Goal: Transaction & Acquisition: Purchase product/service

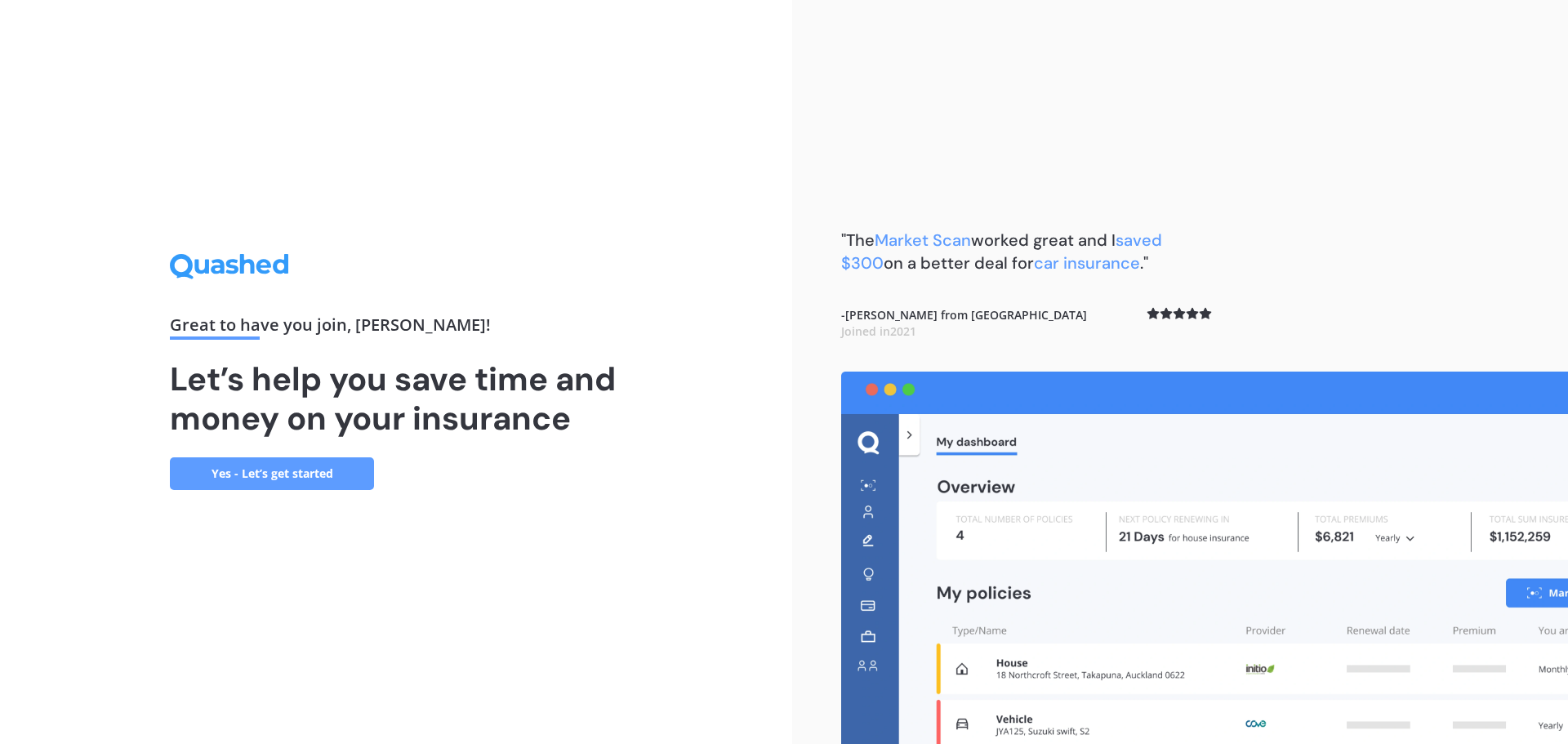
click at [301, 475] on link "Yes - Let’s get started" at bounding box center [272, 473] width 204 height 33
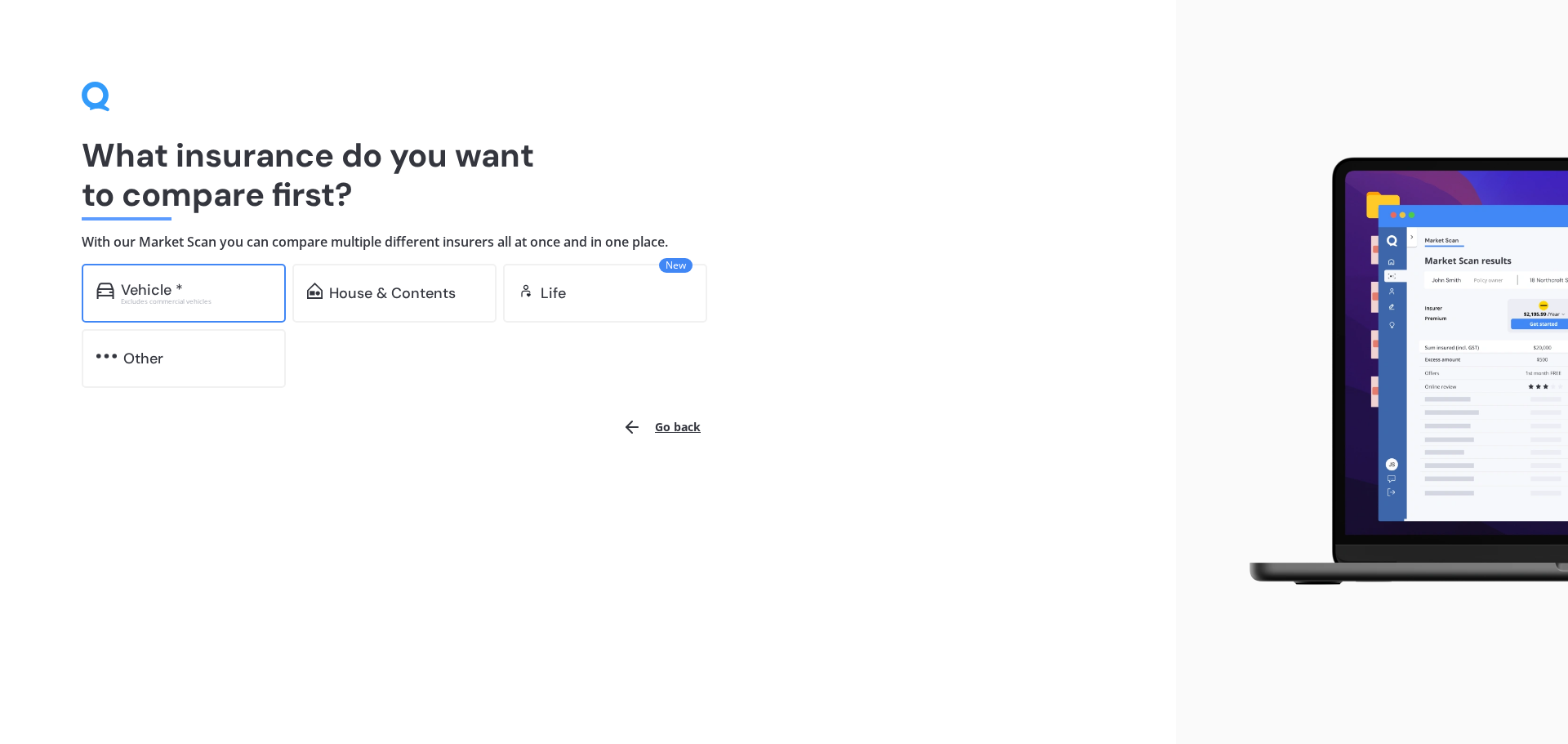
click at [138, 284] on div "Vehicle *" at bounding box center [152, 289] width 62 height 16
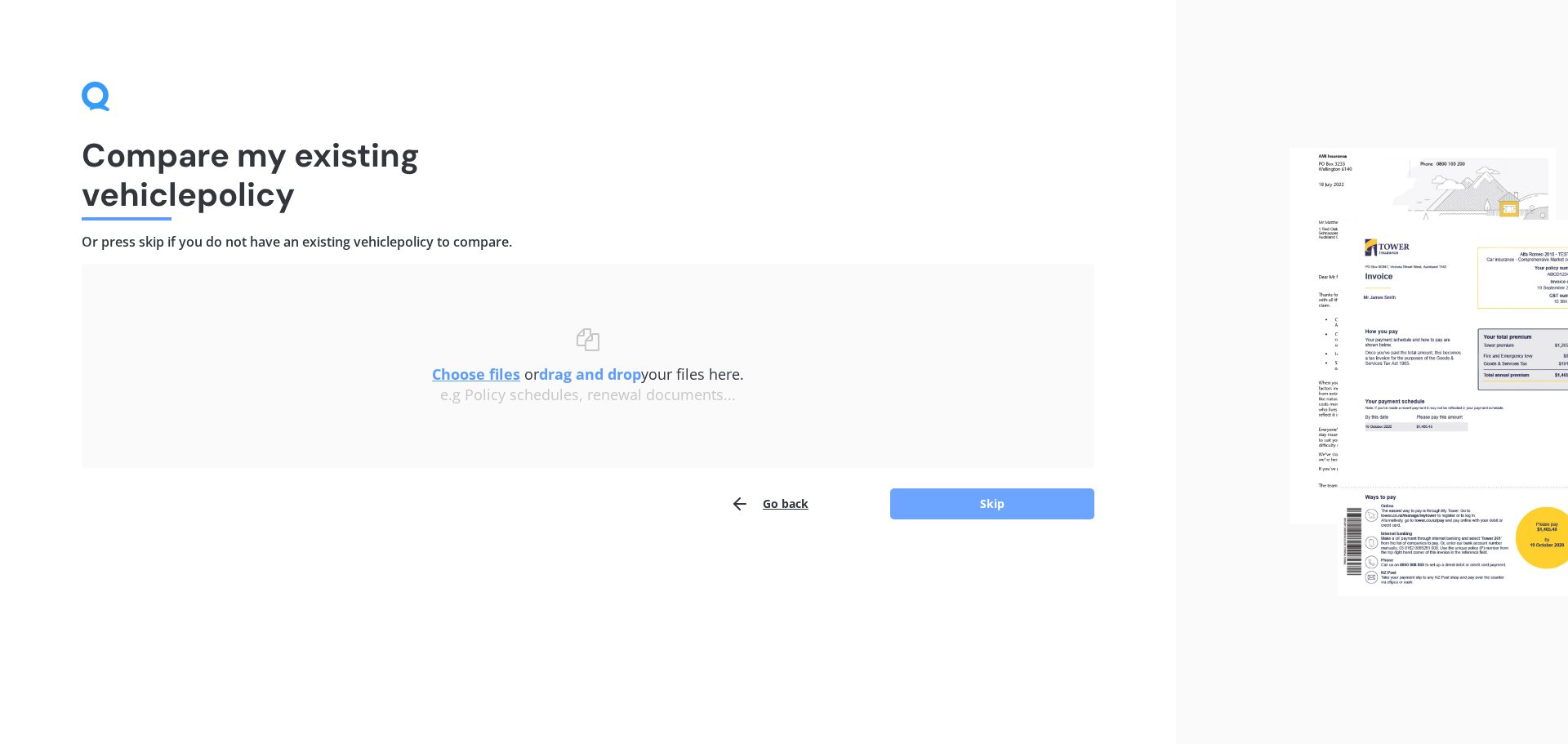
click at [984, 504] on button "Skip" at bounding box center [992, 503] width 204 height 31
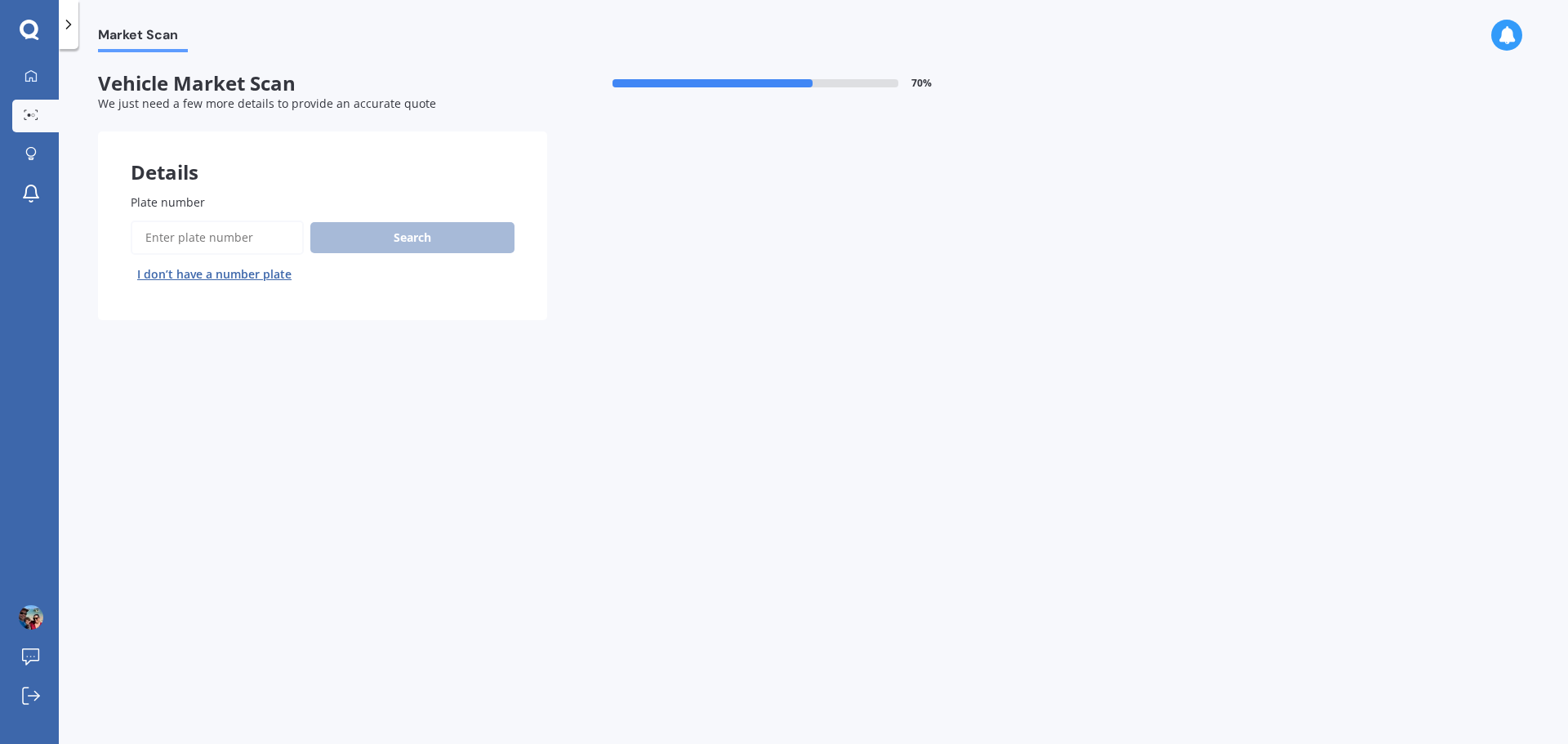
click at [272, 240] on input "Plate number" at bounding box center [216, 238] width 173 height 34
type input "ktz548"
click at [408, 227] on button "Search" at bounding box center [413, 237] width 204 height 31
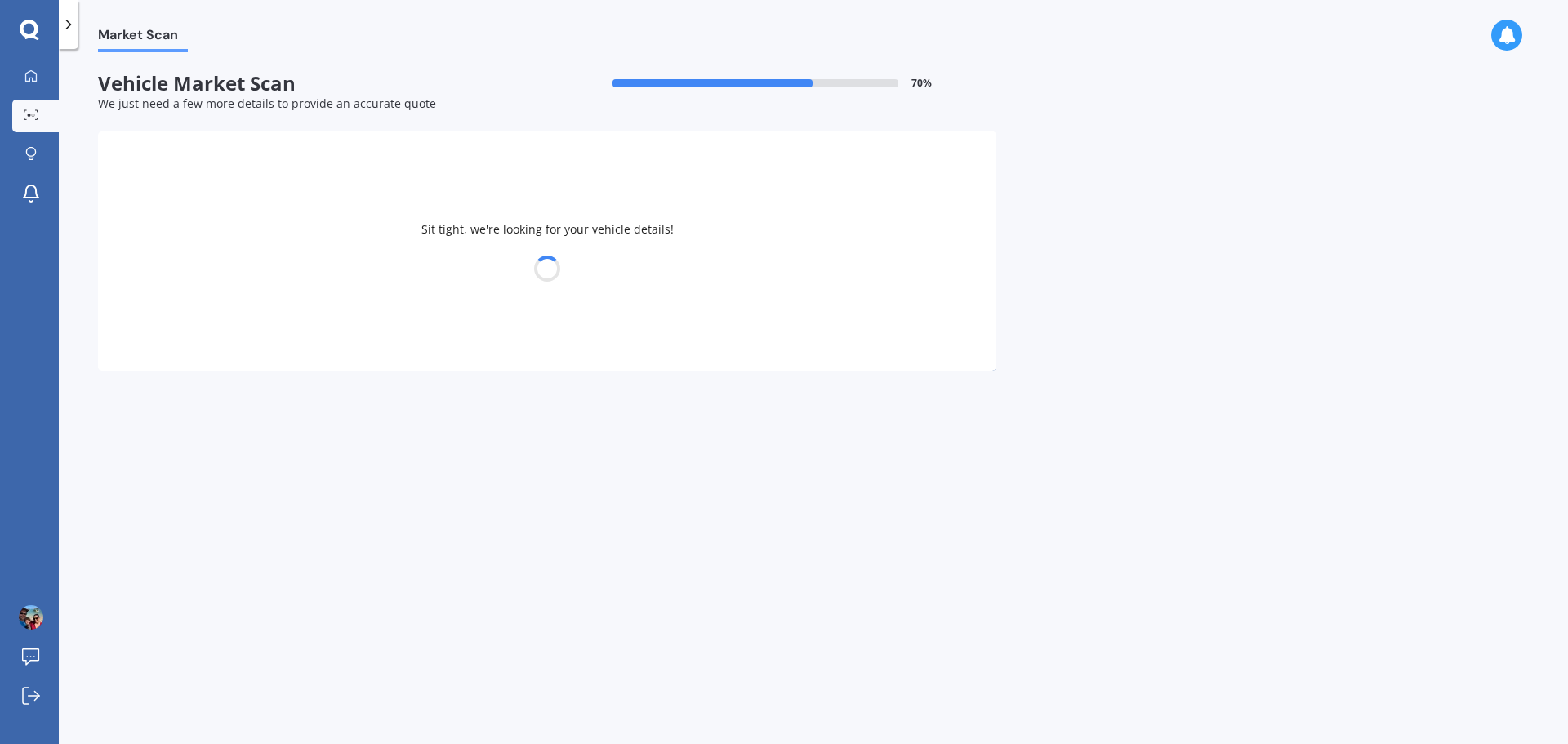
select select "TOYOTA"
select select "LANDCRUISER"
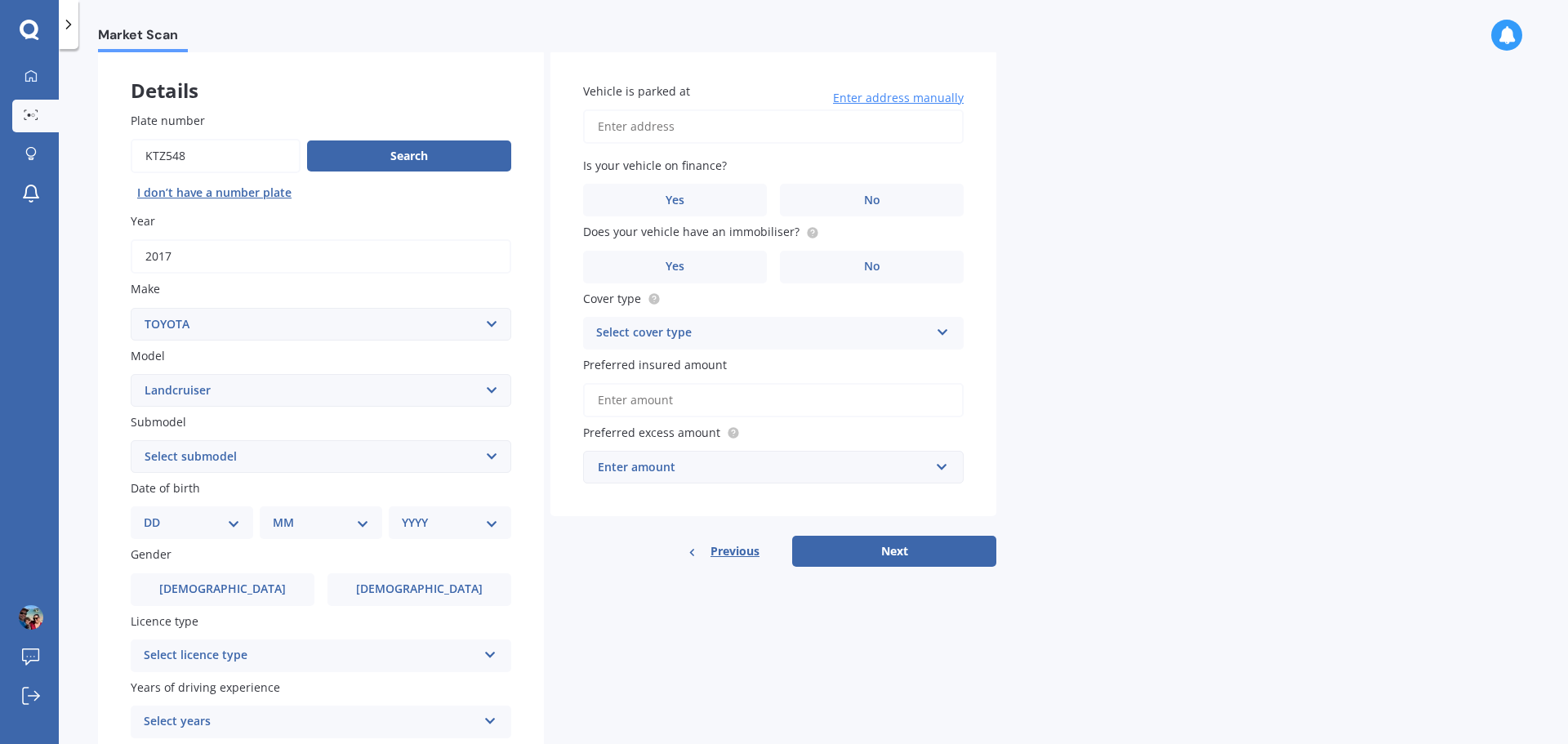
scroll to position [163, 0]
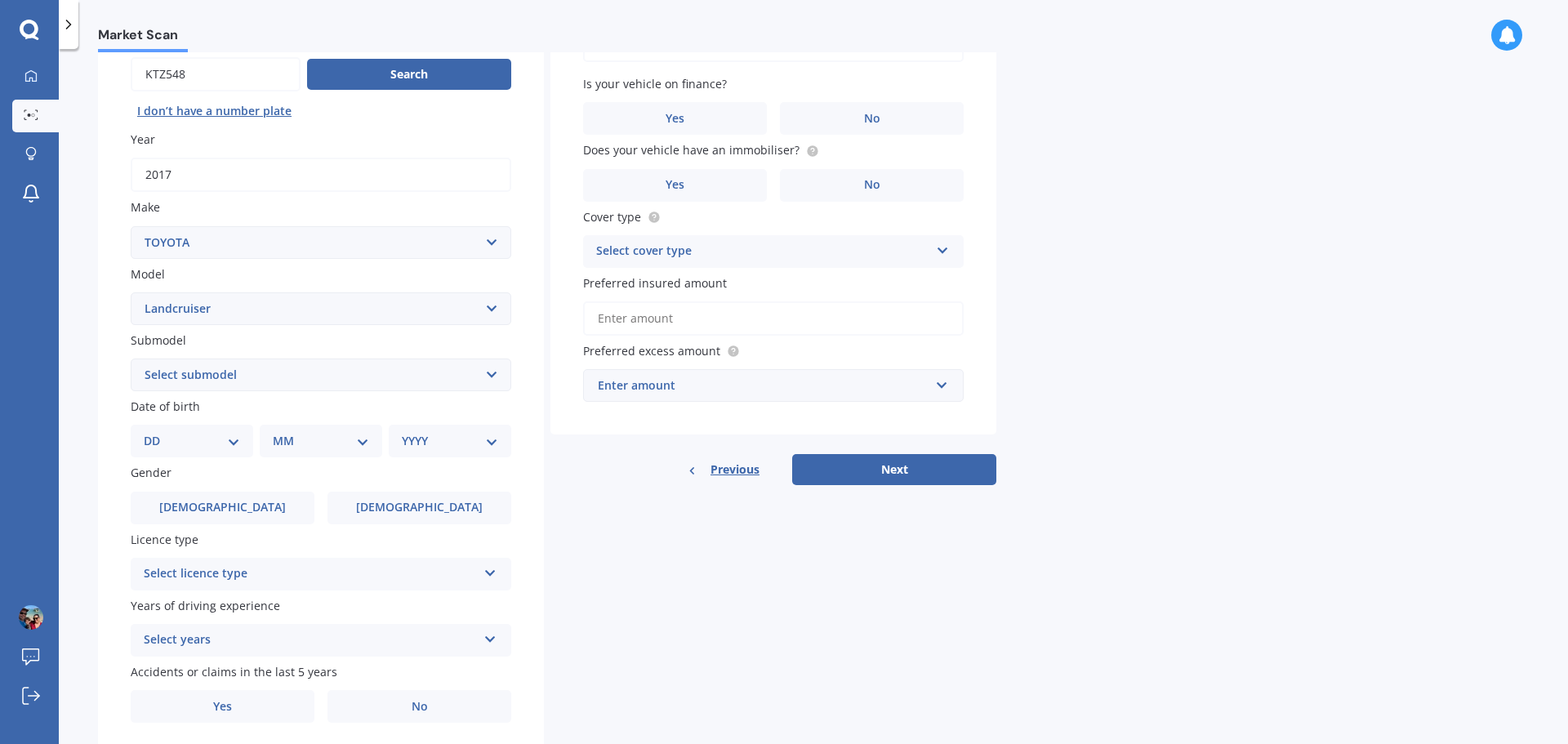
click at [386, 378] on select "Select submodel (All other) 4WD SWB Hard Top Diesel Diesel 4.2 4WD Diesel 4.5 4…" at bounding box center [320, 375] width 380 height 33
select select "WAGON VX TURBO"
click at [130, 359] on select "Select submodel (All other) 4WD SWB Hard Top Diesel Diesel 4.2 4WD Diesel 4.5 4…" at bounding box center [320, 375] width 380 height 33
click at [571, 548] on div "Details Plate number Search I don’t have a number plate Year [DATE] Make Select…" at bounding box center [547, 362] width 898 height 788
click at [221, 438] on select "DD 01 02 03 04 05 06 07 08 09 10 11 12 13 14 15 16 17 18 19 20 21 22 23 24 25 2…" at bounding box center [192, 441] width 96 height 18
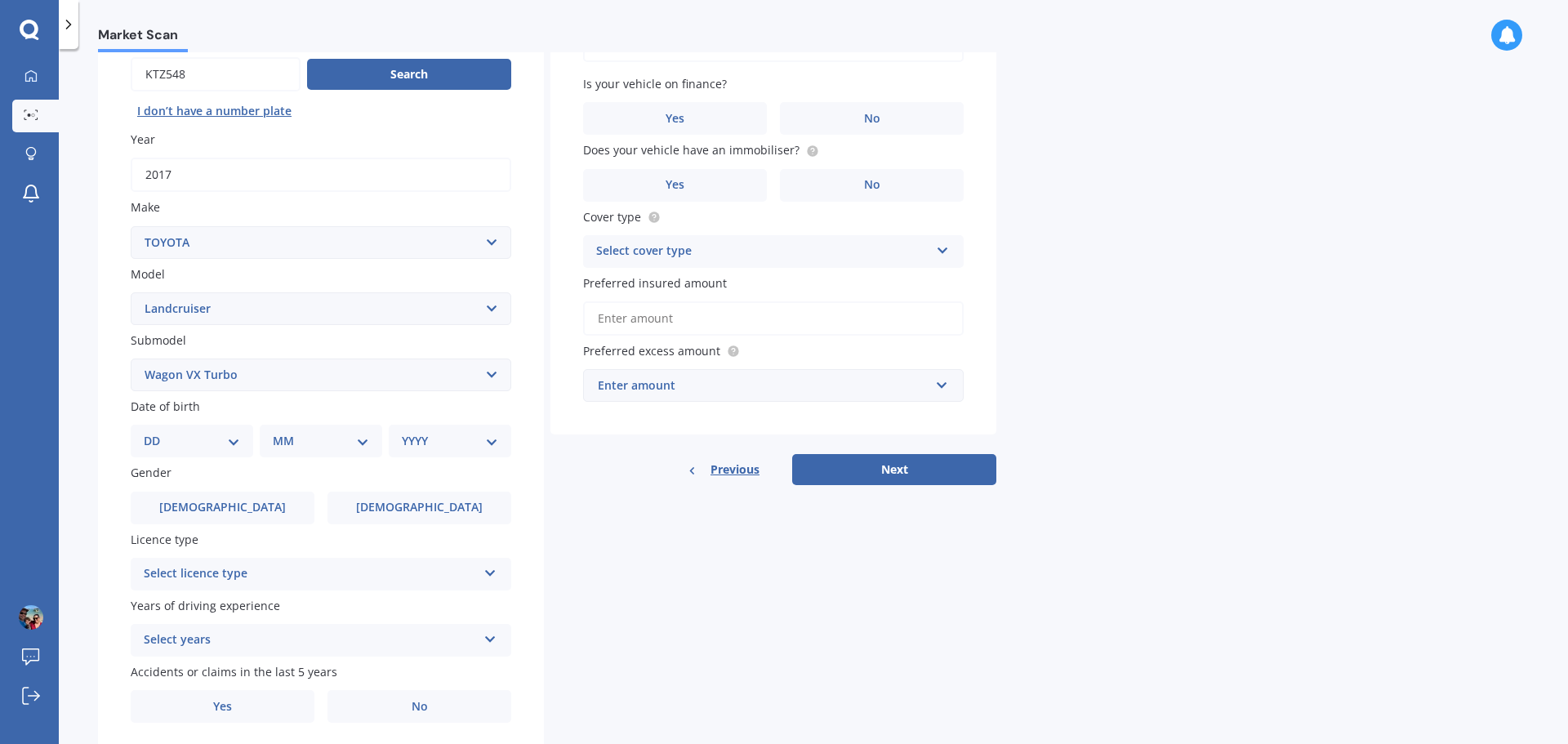
drag, startPoint x: 582, startPoint y: 496, endPoint x: 514, endPoint y: 493, distance: 68.1
click at [582, 496] on div "Details Plate number Search I don’t have a number plate Year [DATE] Make Select…" at bounding box center [547, 362] width 898 height 788
click at [198, 446] on select "DD 01 02 03 04 05 06 07 08 09 10 11 12 13 14 15 16 17 18 19 20 21 22 23 24 25 2…" at bounding box center [192, 441] width 96 height 18
select select "01"
click at [157, 432] on select "DD 01 02 03 04 05 06 07 08 09 10 11 12 13 14 15 16 17 18 19 20 21 22 23 24 25 2…" at bounding box center [192, 441] width 96 height 18
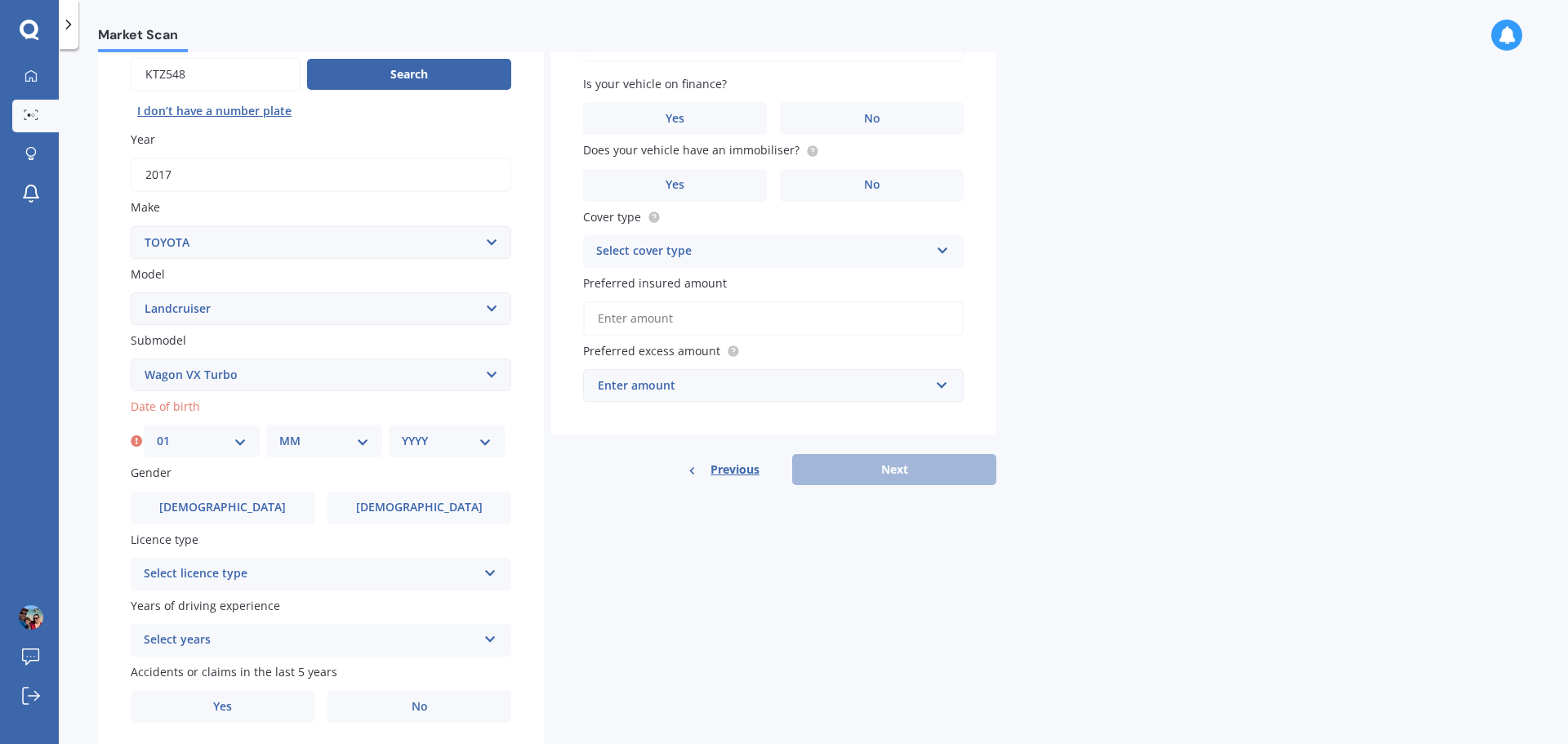
drag, startPoint x: 312, startPoint y: 434, endPoint x: 315, endPoint y: 422, distance: 12.4
click at [312, 435] on select "MM 01 02 03 04 05 06 07 08 09 10 11 12" at bounding box center [324, 441] width 90 height 18
select select "04"
click at [279, 432] on select "MM 01 02 03 04 05 06 07 08 09 10 11 12" at bounding box center [324, 441] width 90 height 18
click at [444, 450] on div "YYYY 2025 2024 2023 2022 2021 2020 2019 2018 2017 2016 2015 2014 2013 2012 2011…" at bounding box center [447, 441] width 116 height 33
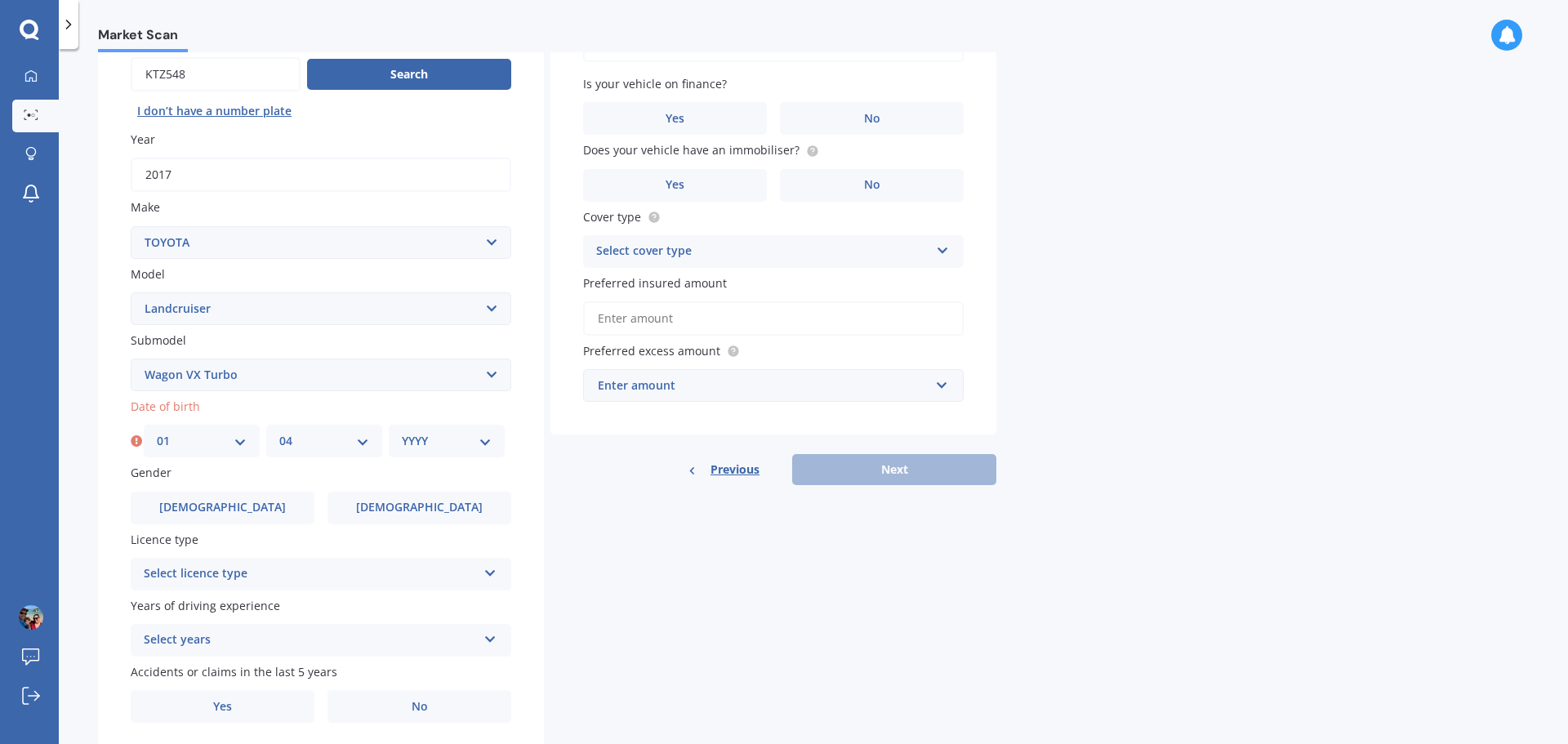
click at [439, 436] on select "YYYY 2025 2024 2023 2022 2021 2020 2019 2018 2017 2016 2015 2014 2013 2012 2011…" at bounding box center [447, 441] width 90 height 18
select select "1988"
click at [402, 432] on select "YYYY 2025 2024 2023 2022 2021 2020 2019 2018 2017 2016 2015 2014 2013 2012 2011…" at bounding box center [447, 441] width 90 height 18
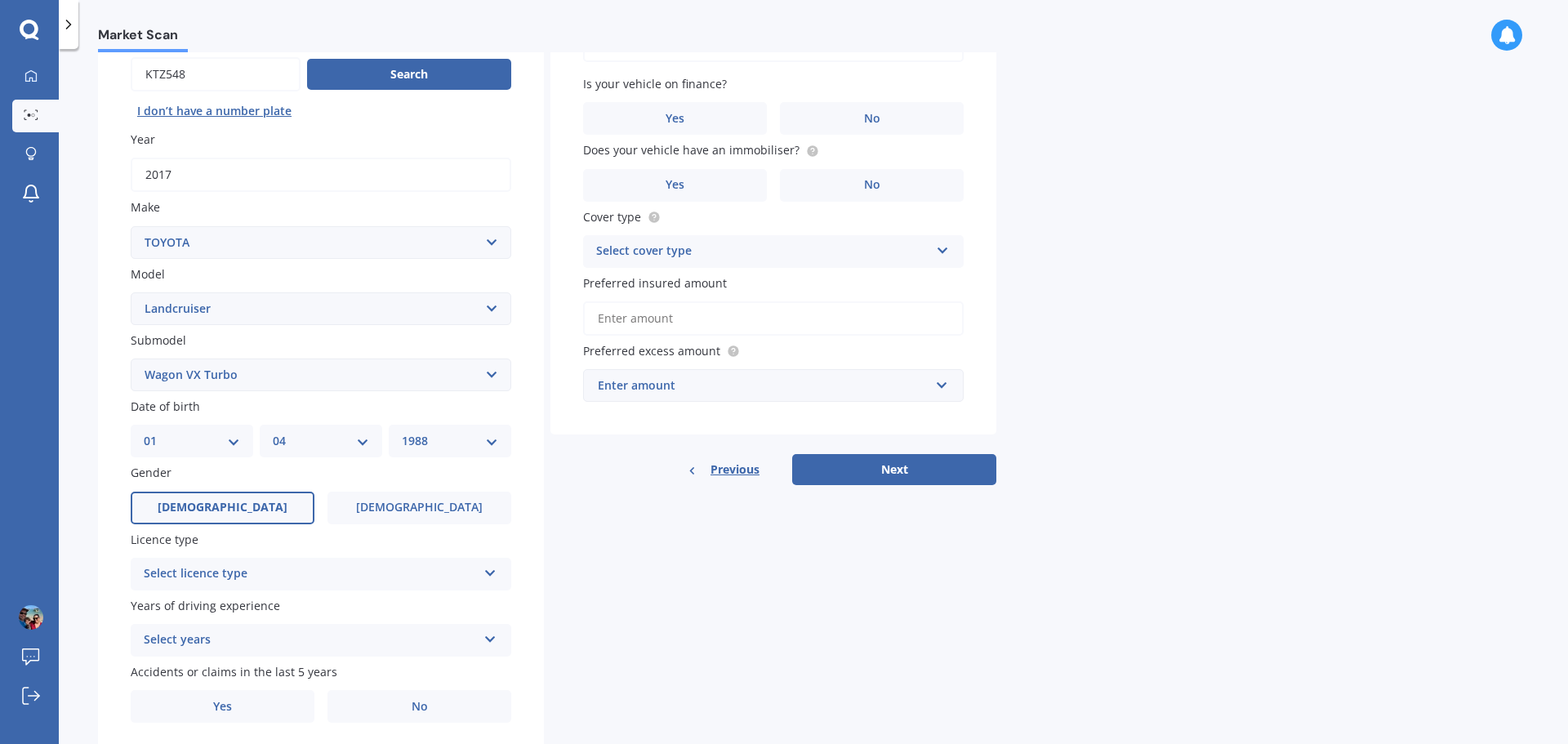
click at [227, 506] on span "[DEMOGRAPHIC_DATA]" at bounding box center [223, 507] width 130 height 14
click at [0, 0] on input "[DEMOGRAPHIC_DATA]" at bounding box center [0, 0] width 0 height 0
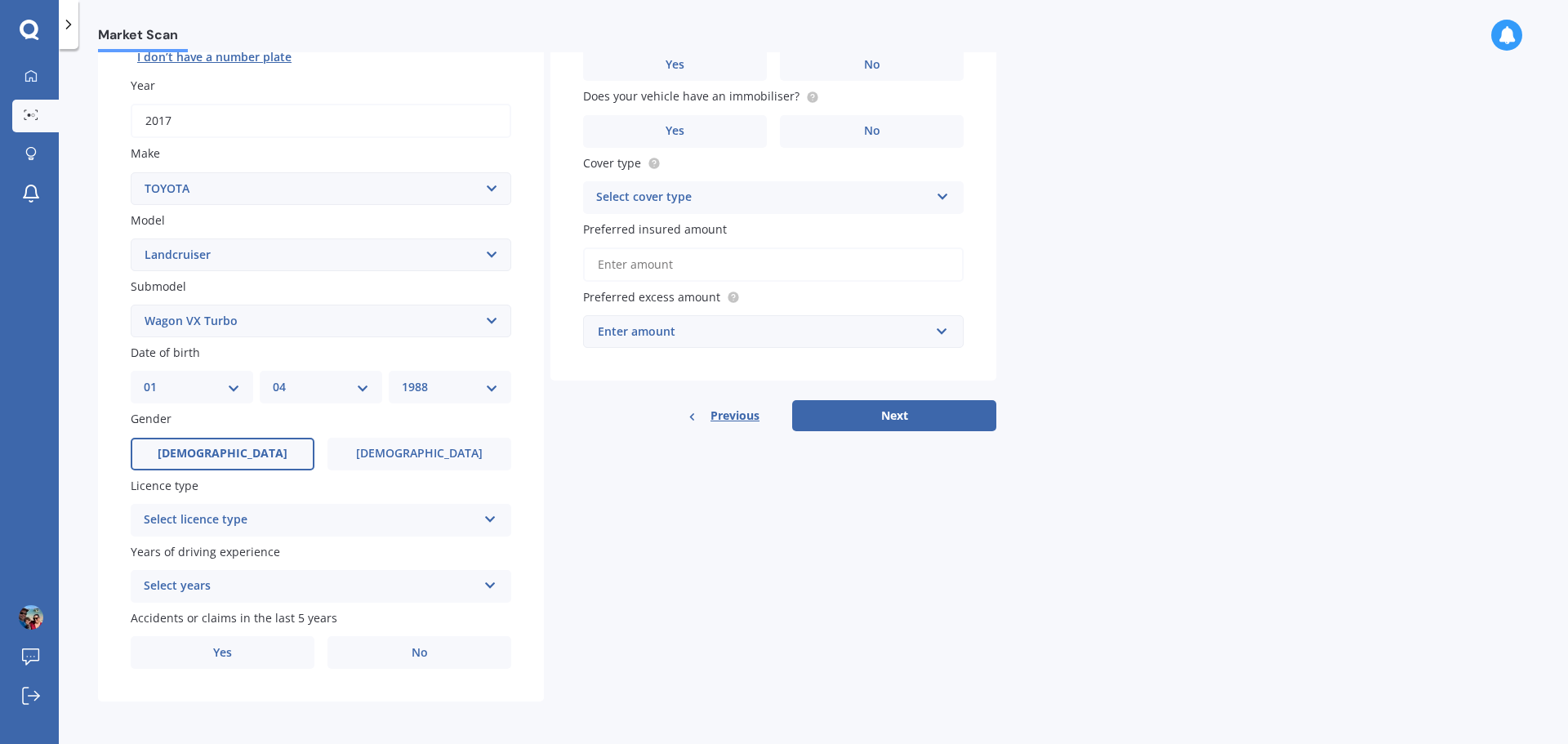
click at [428, 516] on div "Select licence type" at bounding box center [310, 520] width 333 height 20
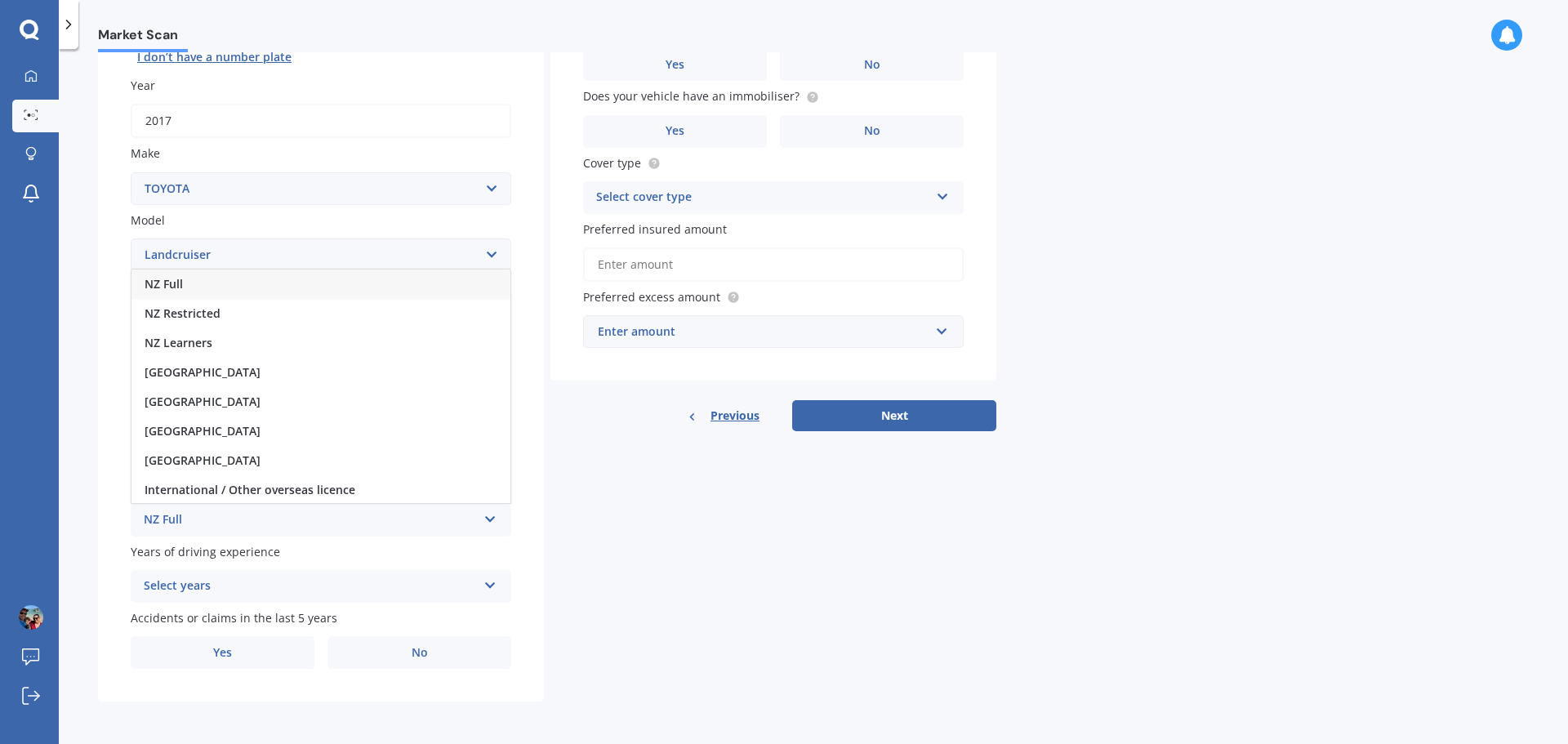
click at [184, 283] on div "NZ Full" at bounding box center [320, 283] width 379 height 29
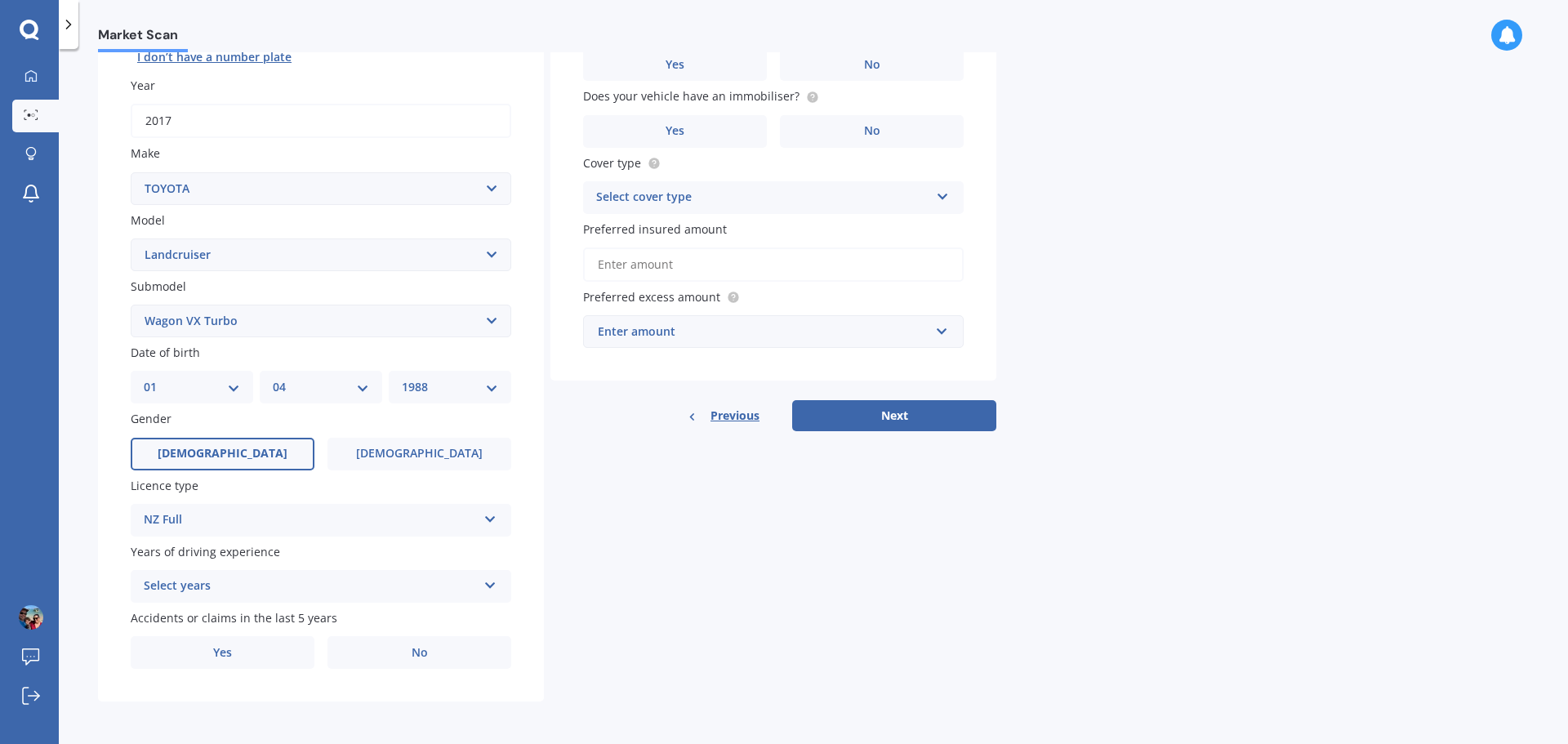
click at [312, 585] on div "Select years" at bounding box center [310, 586] width 333 height 20
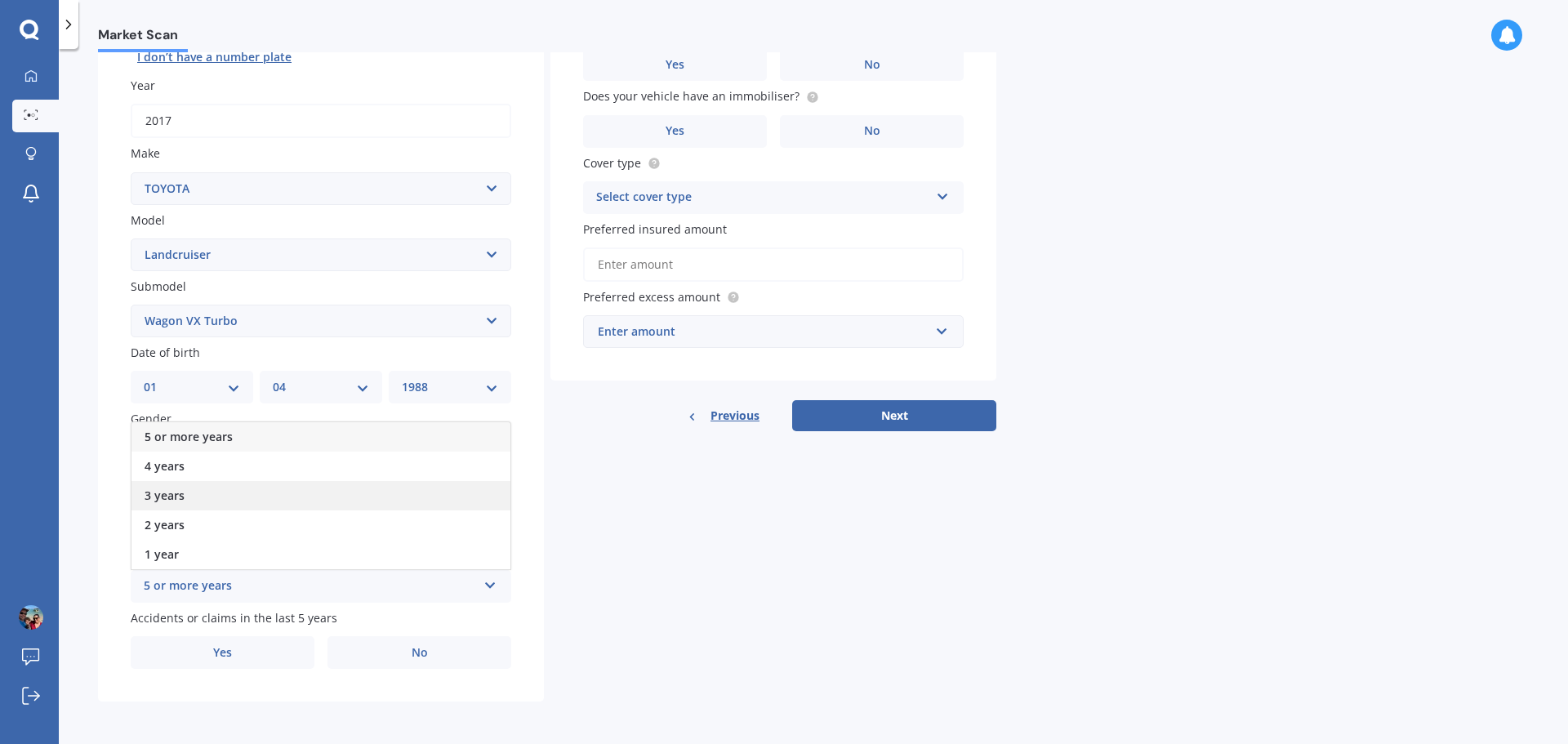
scroll to position [0, 0]
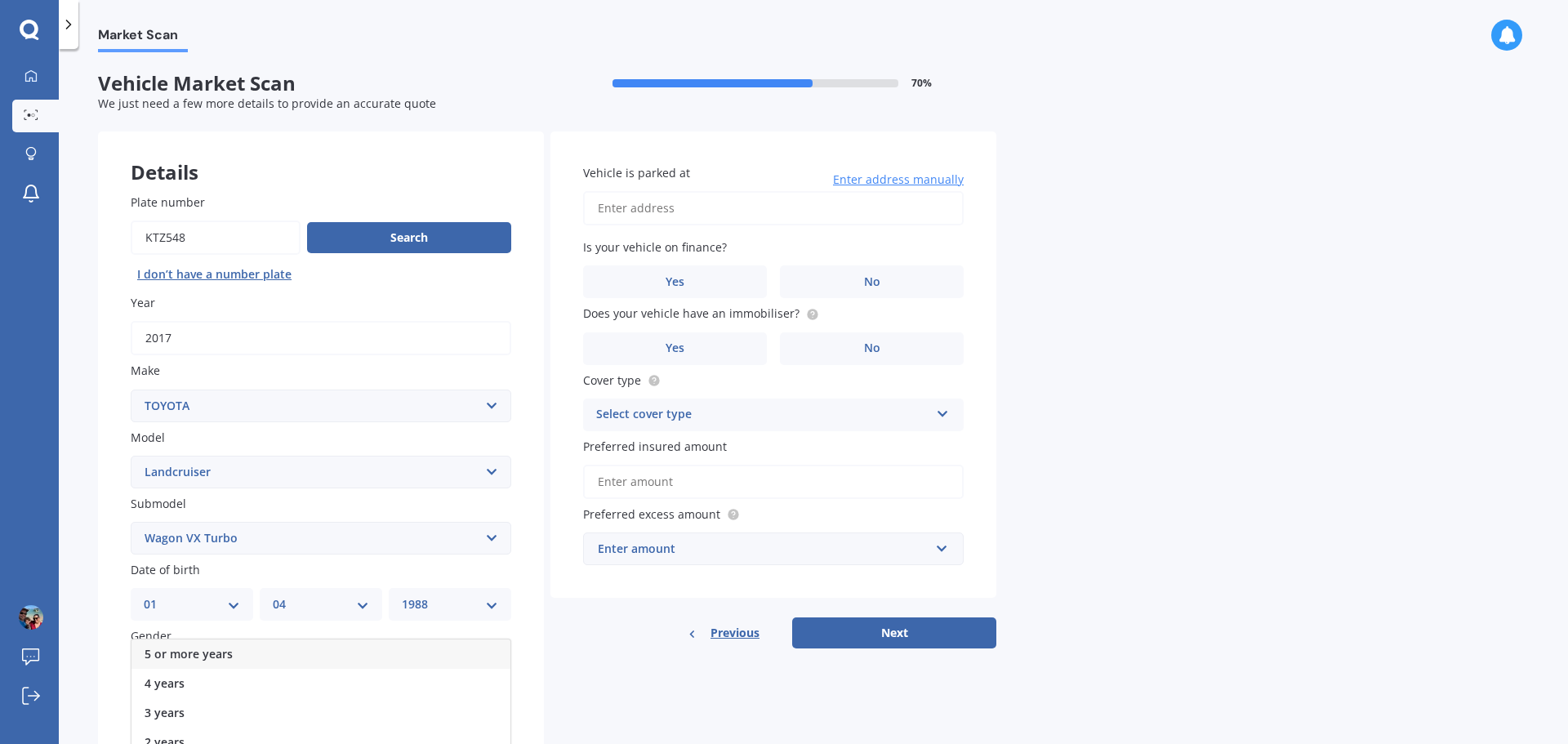
click at [213, 652] on span "5 or more years" at bounding box center [188, 653] width 88 height 15
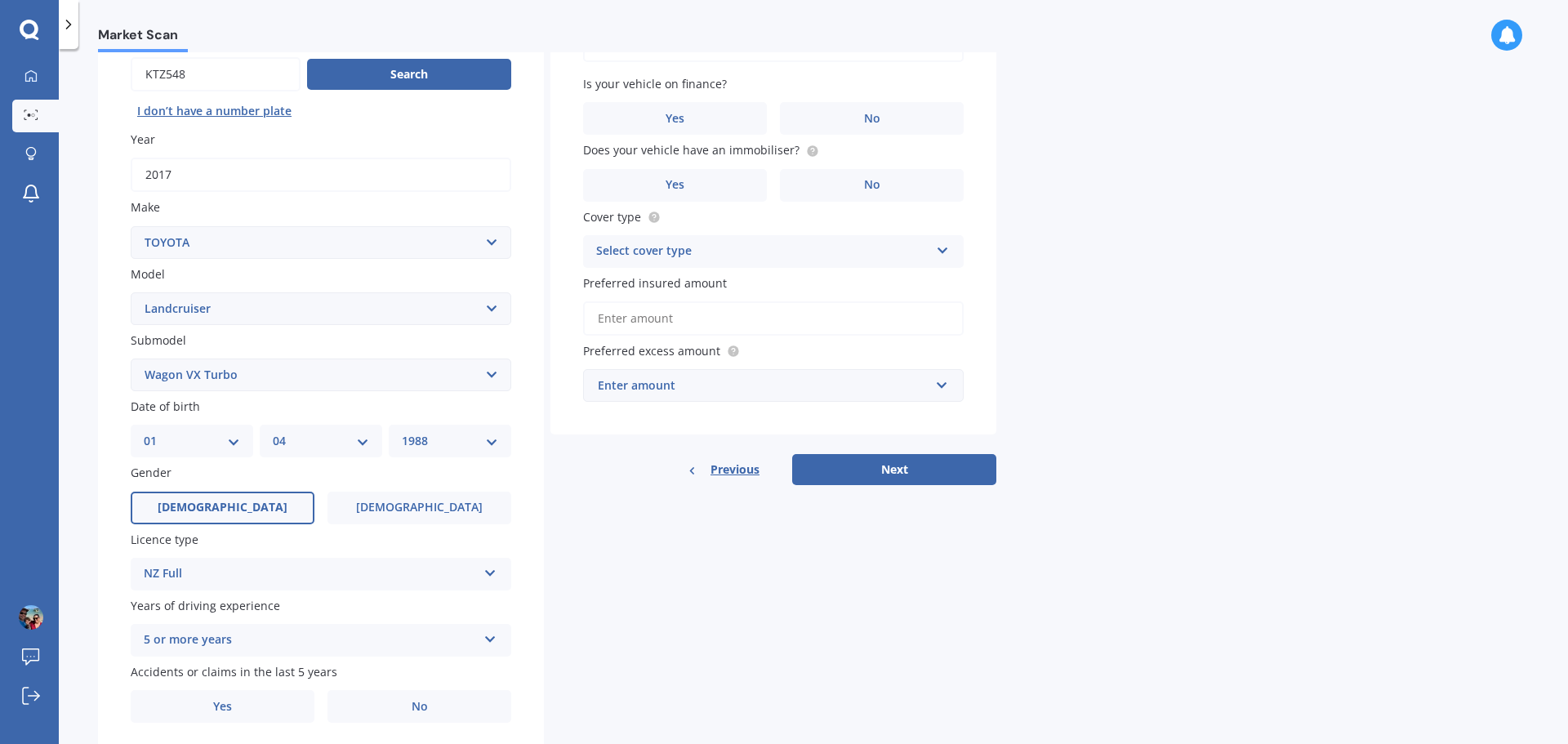
scroll to position [217, 0]
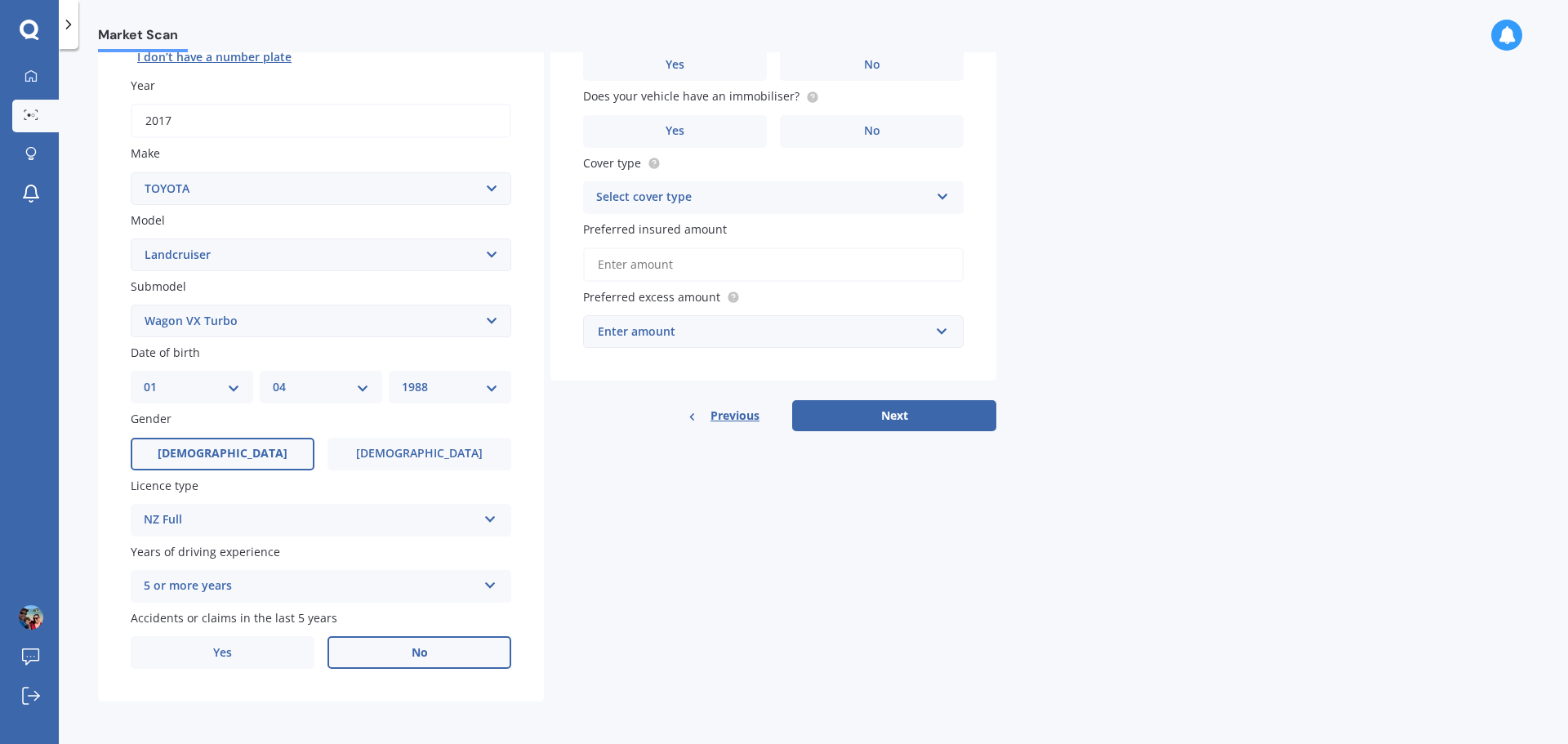
click at [416, 661] on label "No" at bounding box center [419, 652] width 184 height 33
click at [0, 0] on input "No" at bounding box center [0, 0] width 0 height 0
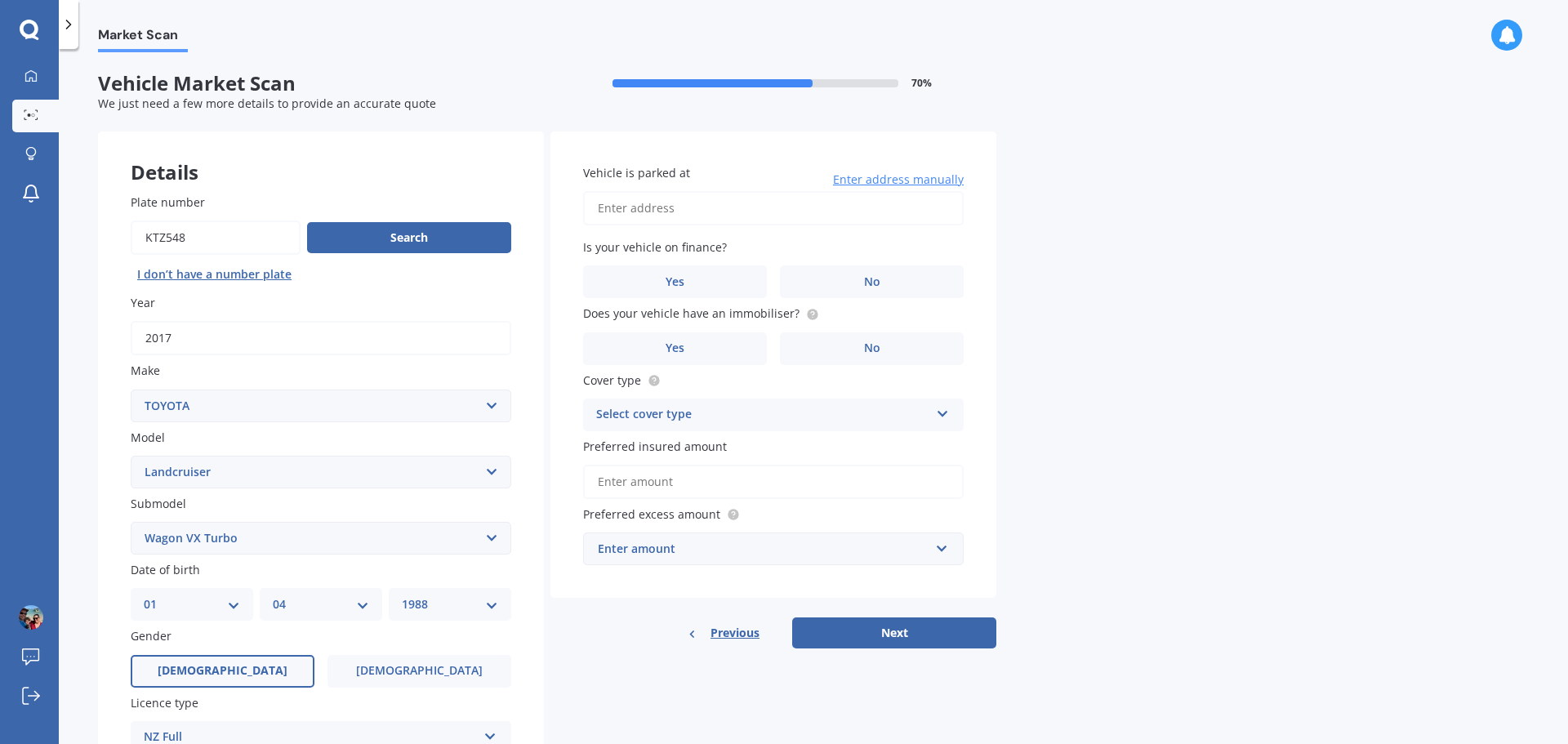
click at [784, 211] on input "Vehicle is parked at" at bounding box center [773, 208] width 380 height 34
click at [895, 211] on input "[STREET_ADDRESS]" at bounding box center [773, 208] width 380 height 34
click at [944, 202] on input "[STREET_ADDRESS]" at bounding box center [773, 208] width 380 height 34
click at [1030, 244] on div "Market Scan Vehicle Market Scan 70 % We just need a few more details to provide…" at bounding box center [813, 399] width 1509 height 695
drag, startPoint x: 941, startPoint y: 206, endPoint x: 509, endPoint y: 229, distance: 432.6
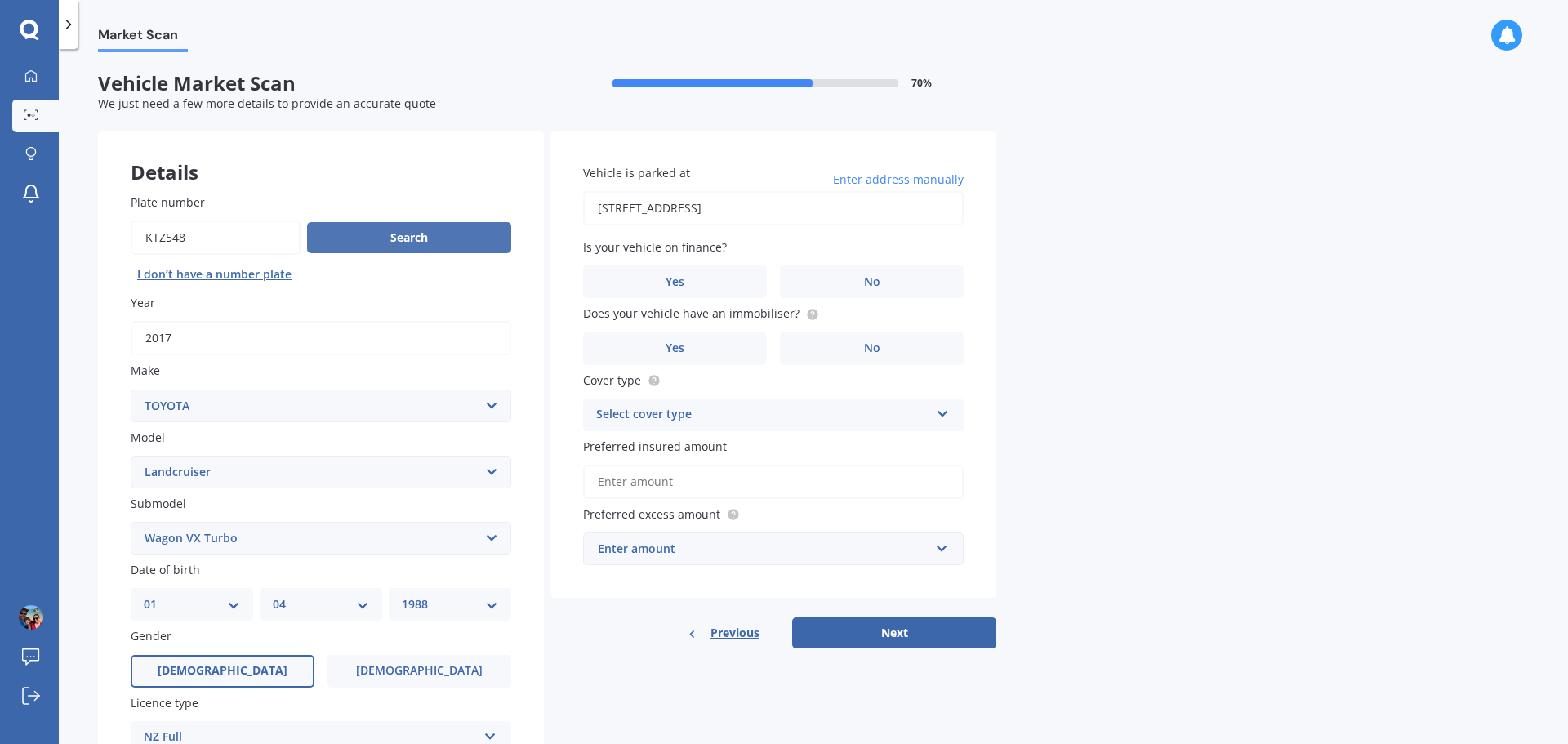
click at [509, 229] on div "Details Plate number Search I don’t have a number plate Year [DATE] Make Select…" at bounding box center [547, 525] width 898 height 788
type input "[STREET_ADDRESS]"
click at [837, 281] on label "No" at bounding box center [871, 281] width 184 height 33
click at [0, 0] on input "No" at bounding box center [0, 0] width 0 height 0
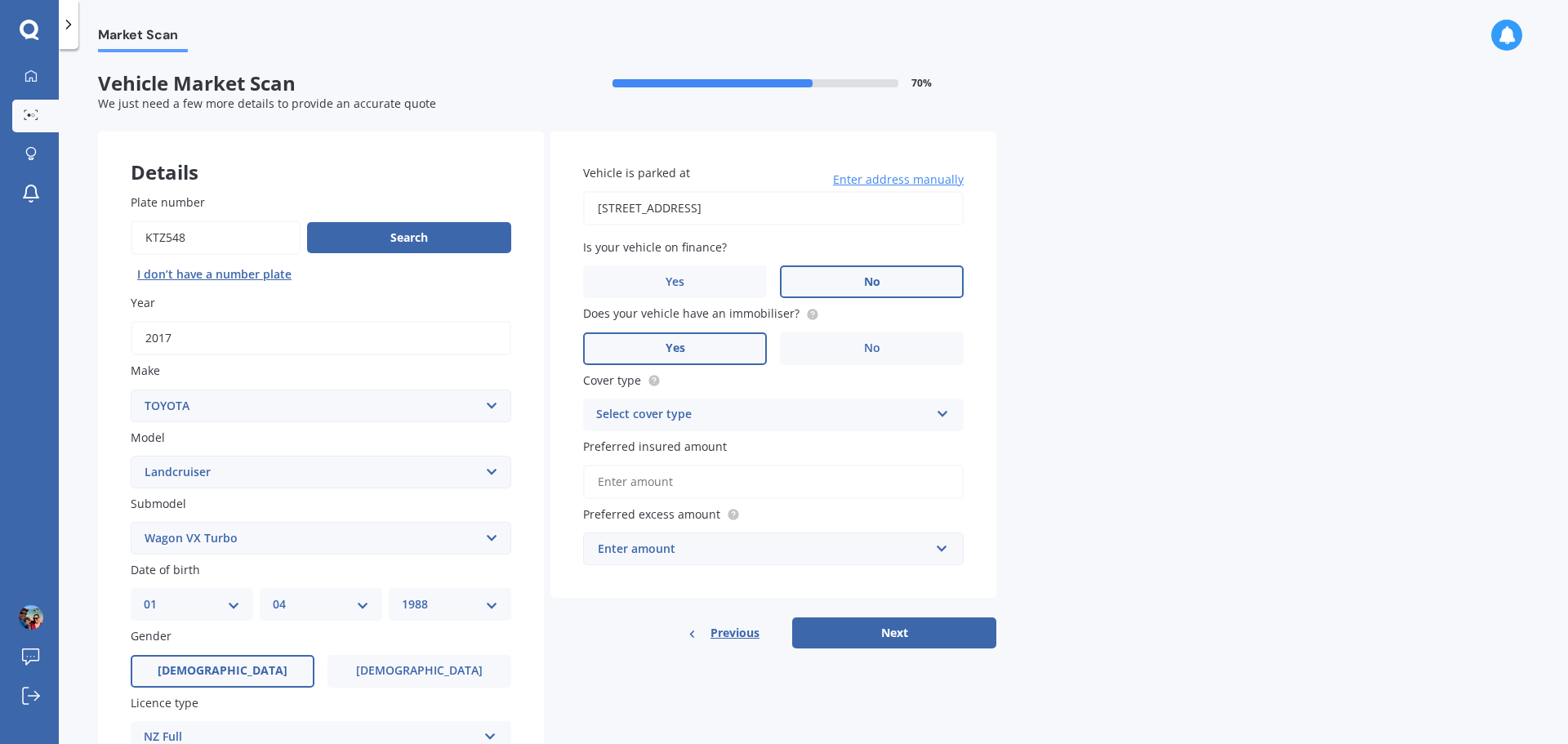
click at [698, 352] on label "Yes" at bounding box center [675, 348] width 184 height 33
click at [0, 0] on input "Yes" at bounding box center [0, 0] width 0 height 0
click at [771, 408] on div "Select cover type" at bounding box center [762, 414] width 333 height 20
click at [672, 450] on span "Comprehensive" at bounding box center [640, 446] width 87 height 15
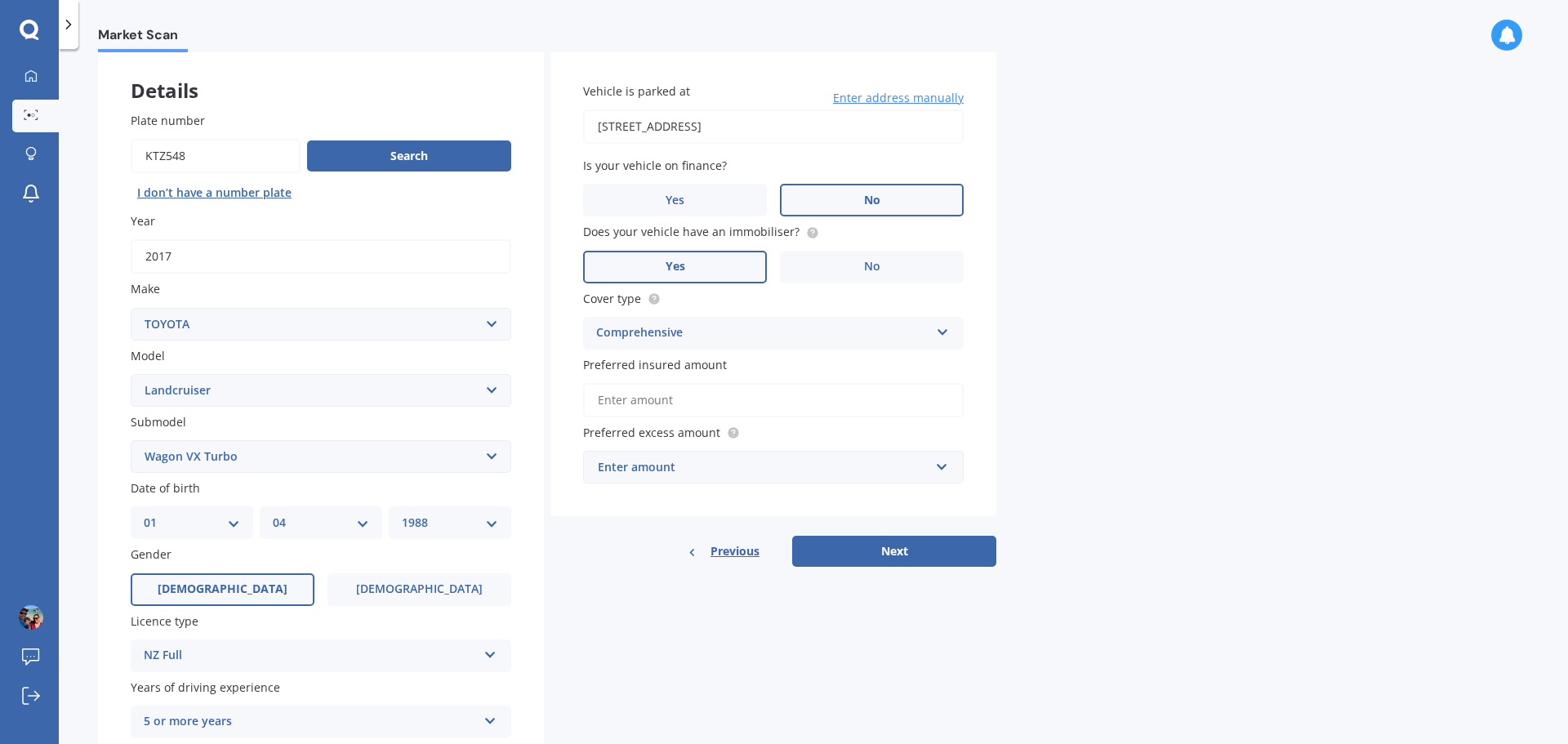
click at [773, 404] on input "Preferred insured amount" at bounding box center [773, 400] width 380 height 34
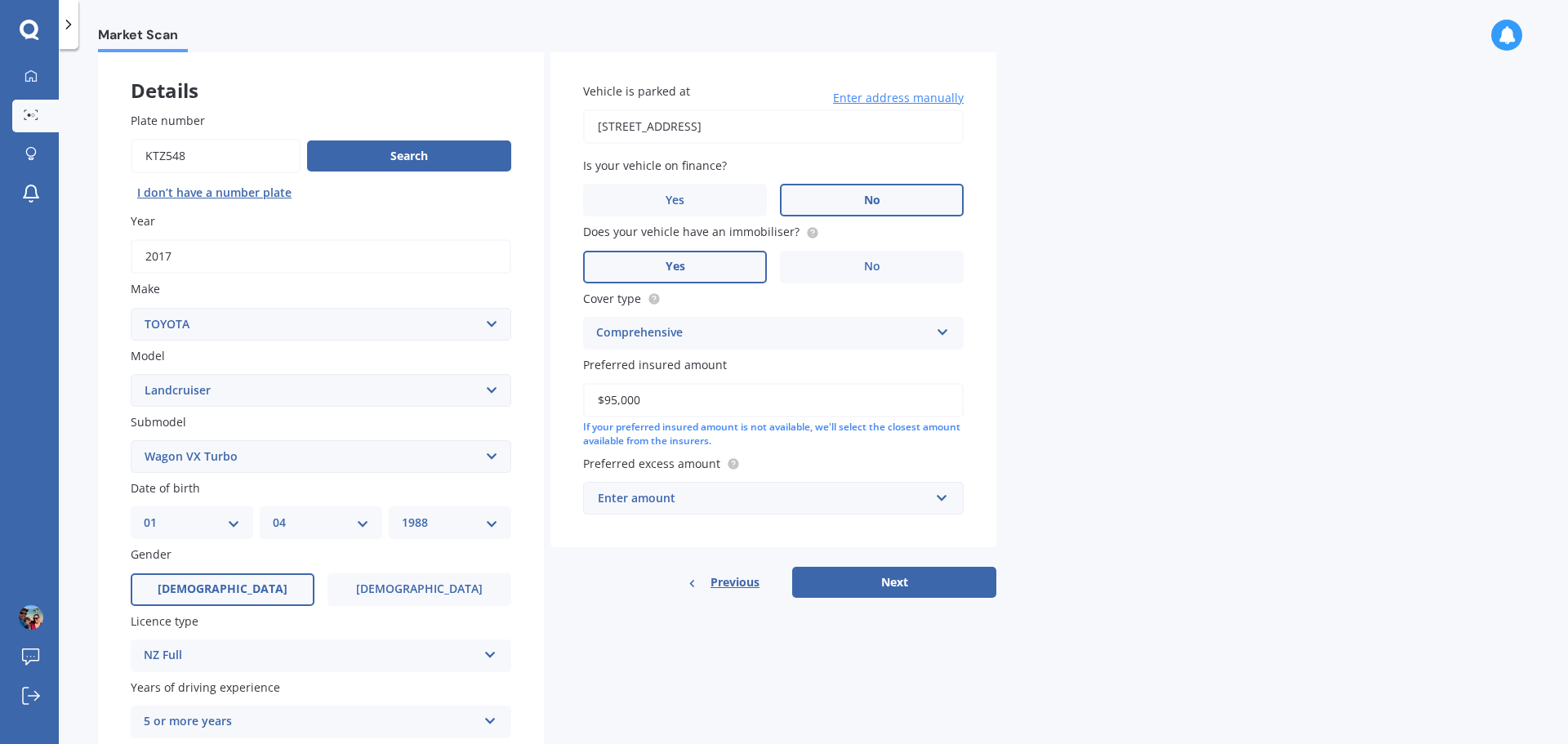
type input "$95,000"
click at [1055, 408] on div "Market Scan Vehicle Market Scan 70 % We just need a few more details to provide…" at bounding box center [813, 399] width 1509 height 695
click at [840, 493] on div "Enter amount" at bounding box center [763, 498] width 331 height 18
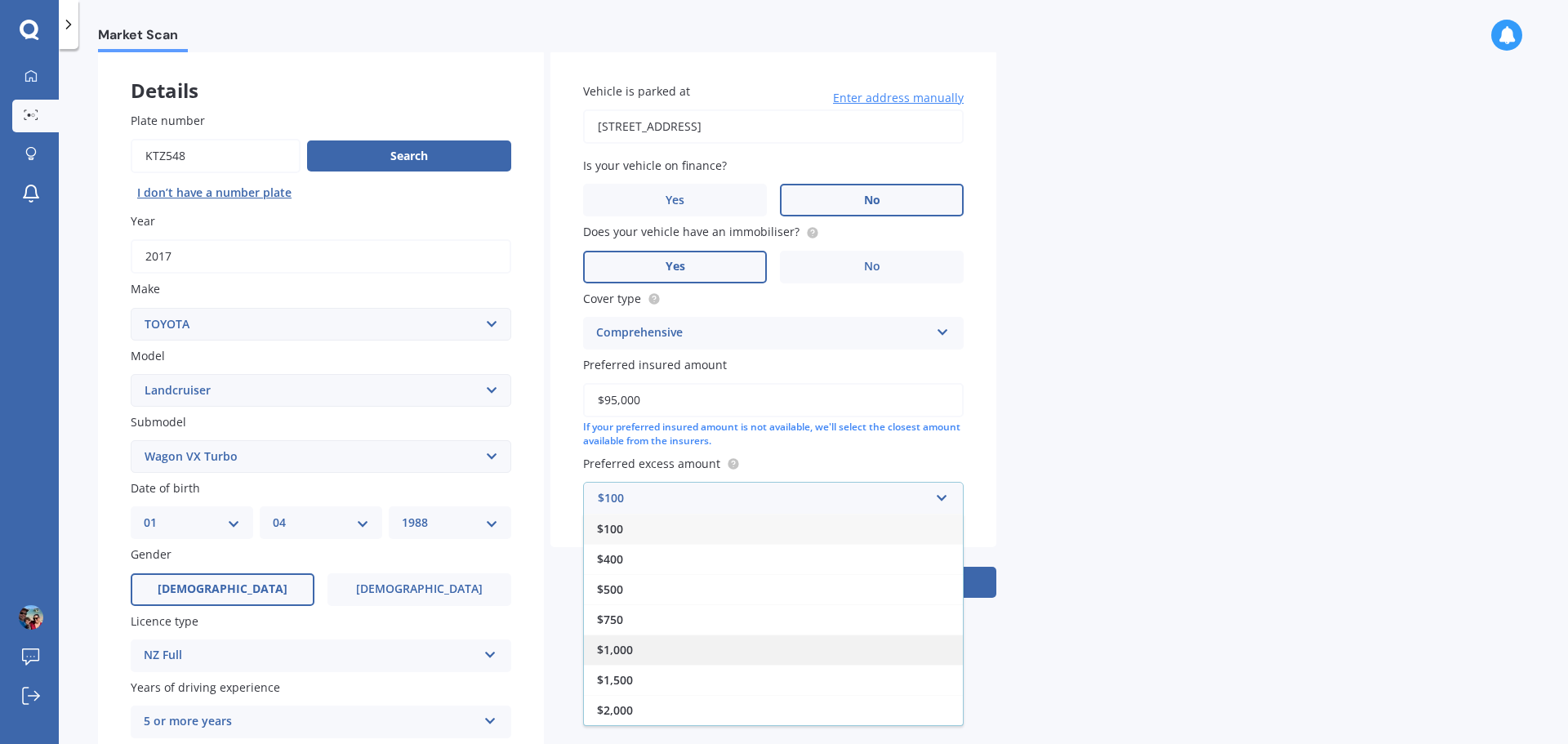
click at [629, 654] on span "$1,000" at bounding box center [615, 650] width 36 height 15
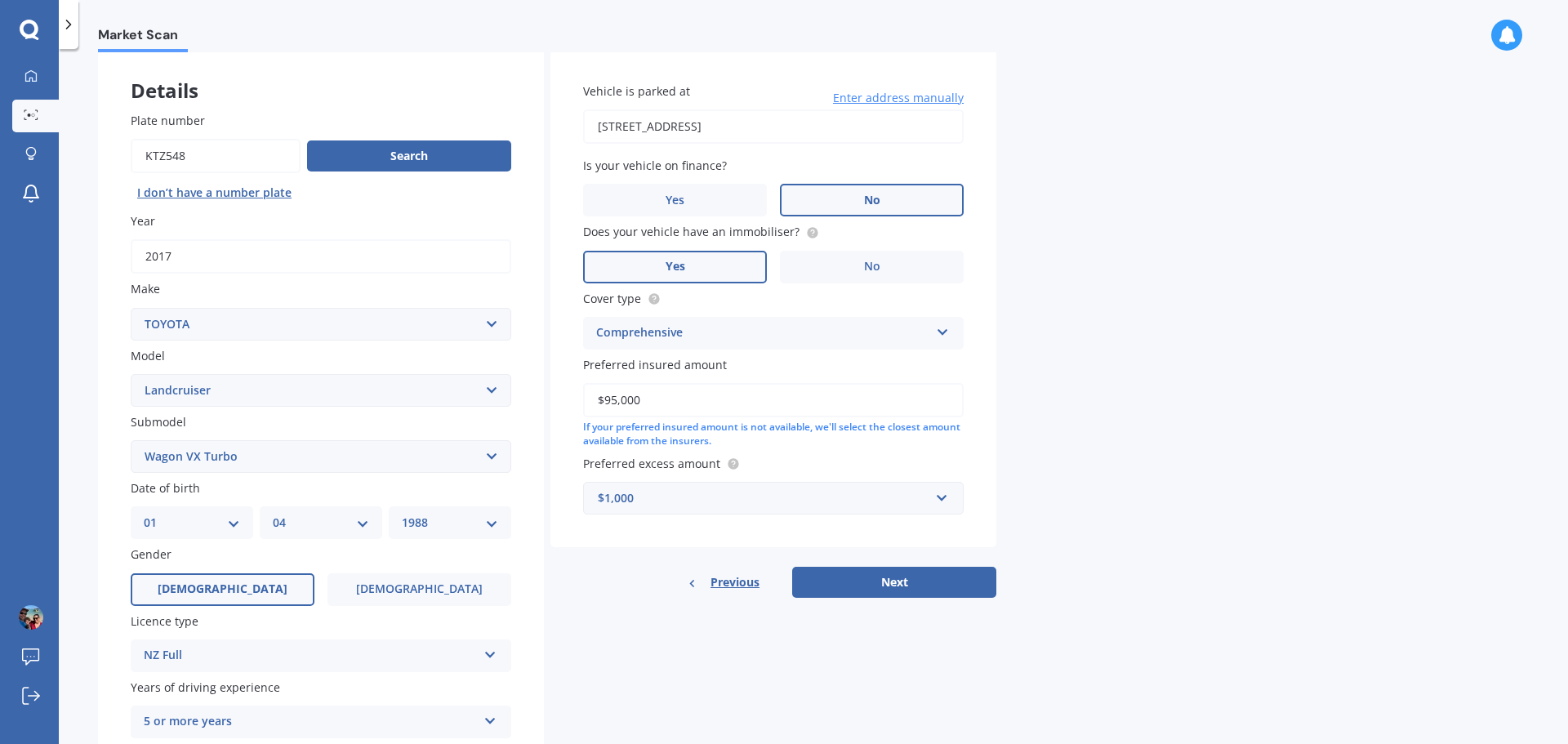
drag, startPoint x: 1228, startPoint y: 568, endPoint x: 897, endPoint y: 583, distance: 331.3
click at [1222, 565] on div "Market Scan Vehicle Market Scan 70 % We just need a few more details to provide…" at bounding box center [813, 399] width 1509 height 695
click at [888, 583] on button "Next" at bounding box center [894, 582] width 204 height 31
select select "01"
select select "04"
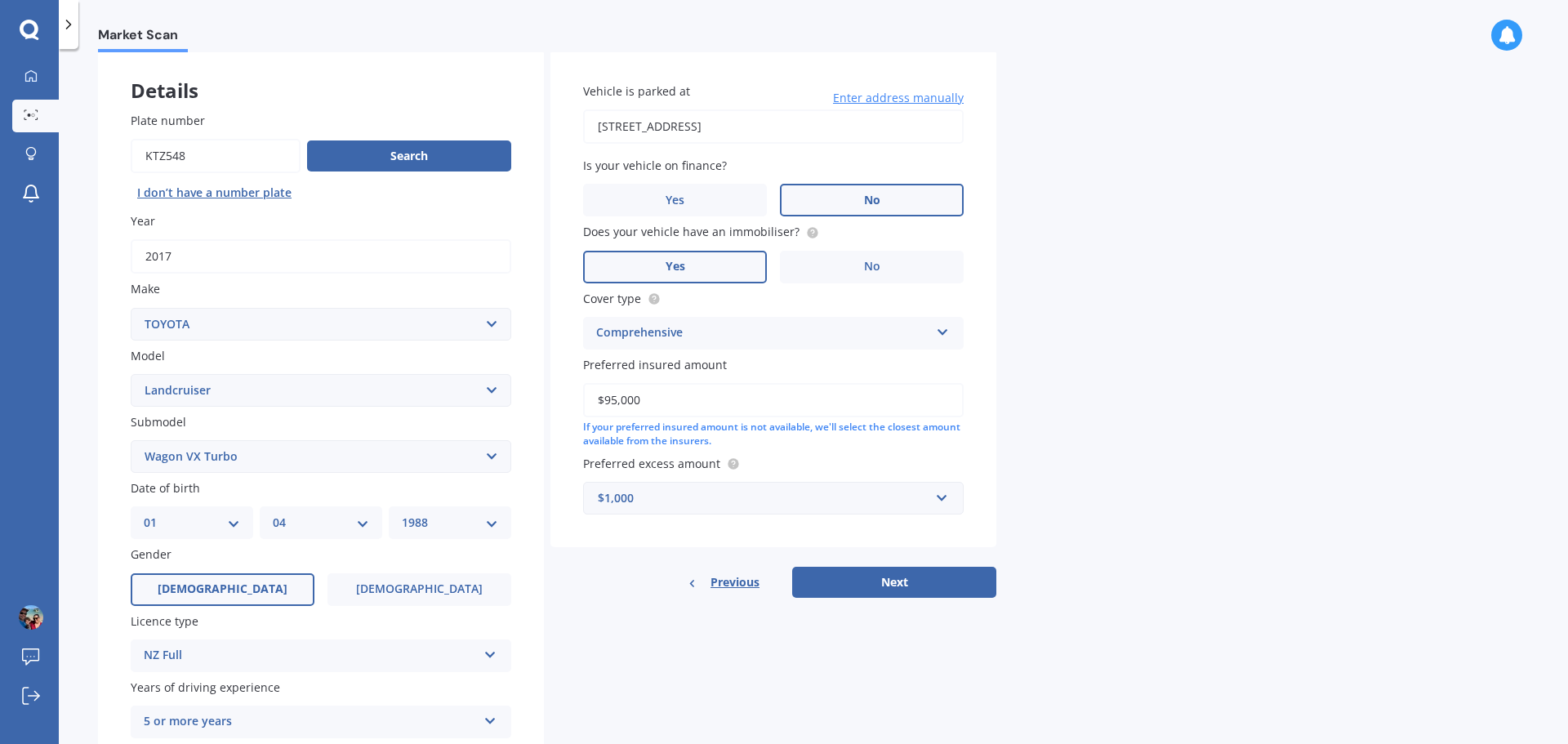
select select "1988"
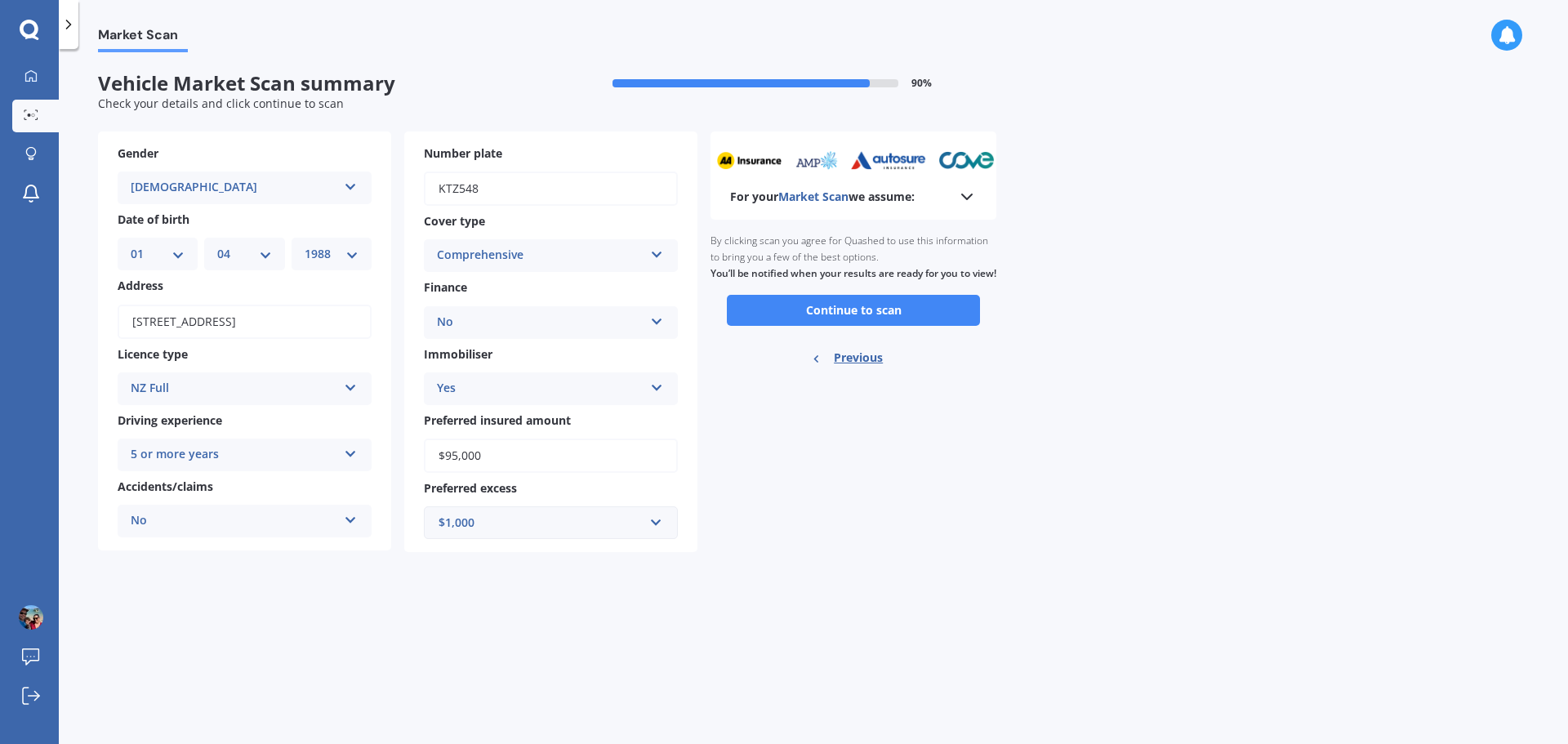
scroll to position [0, 0]
click at [860, 326] on button "Continue to scan" at bounding box center [853, 310] width 253 height 31
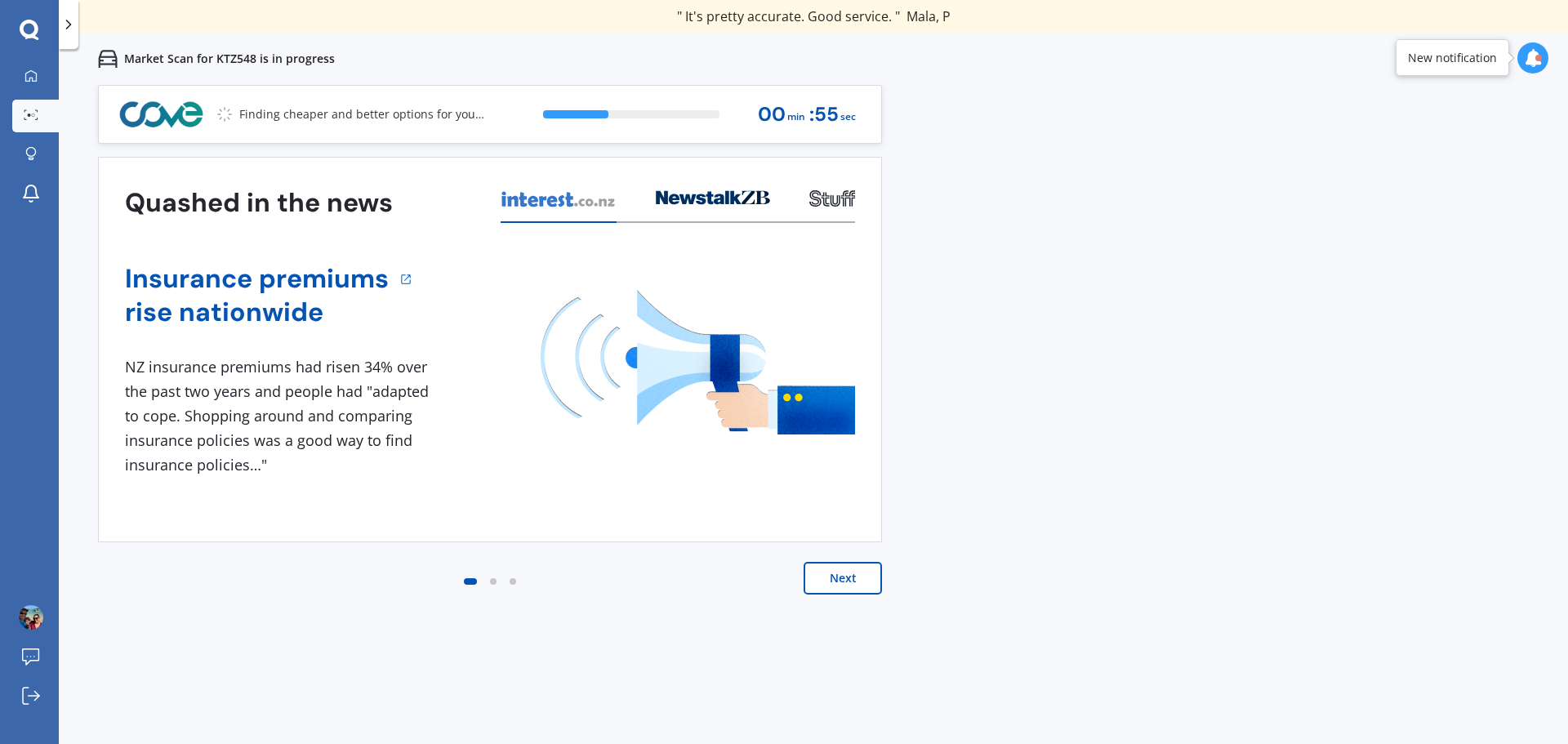
click at [865, 577] on button "Next" at bounding box center [842, 578] width 78 height 33
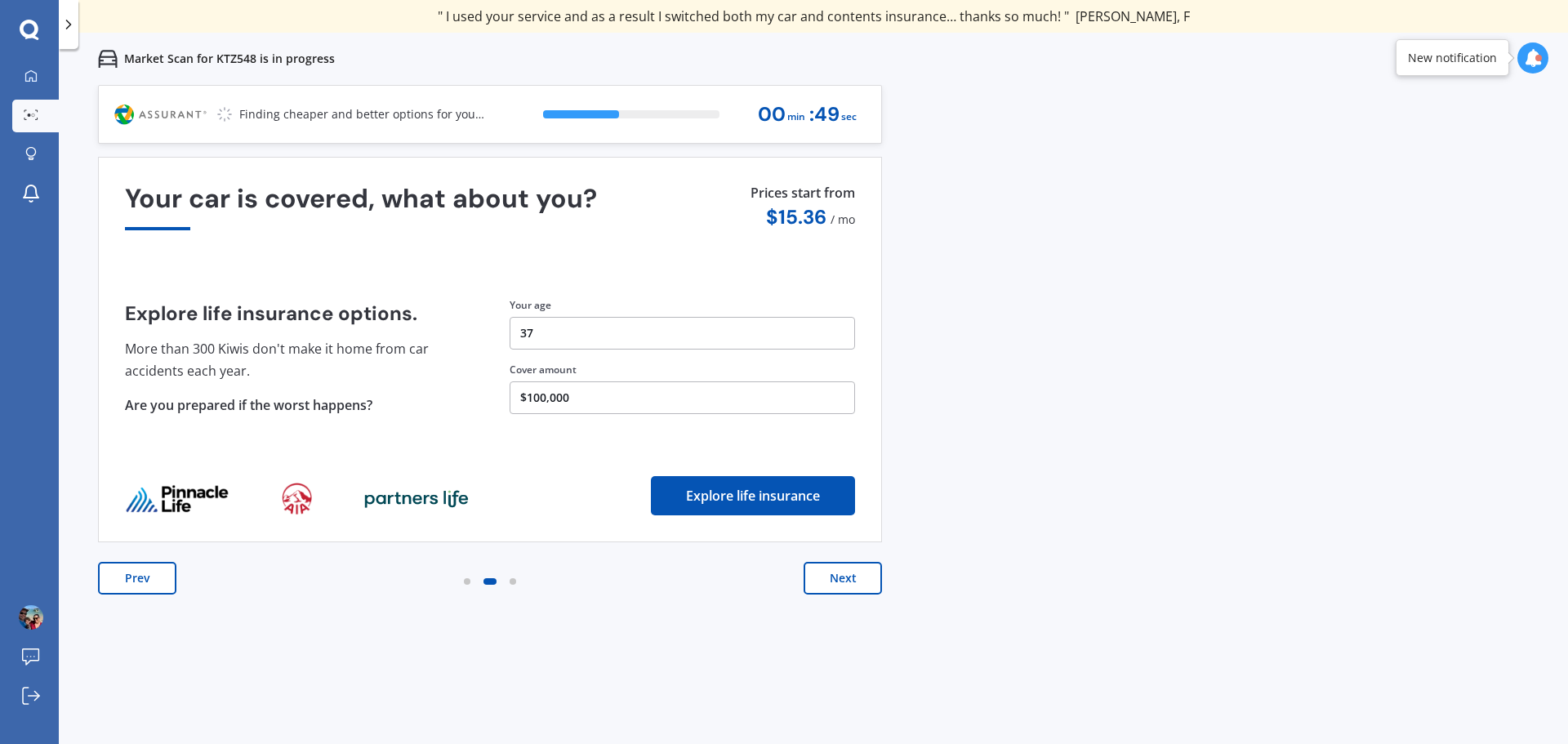
click at [838, 587] on button "Next" at bounding box center [842, 578] width 78 height 33
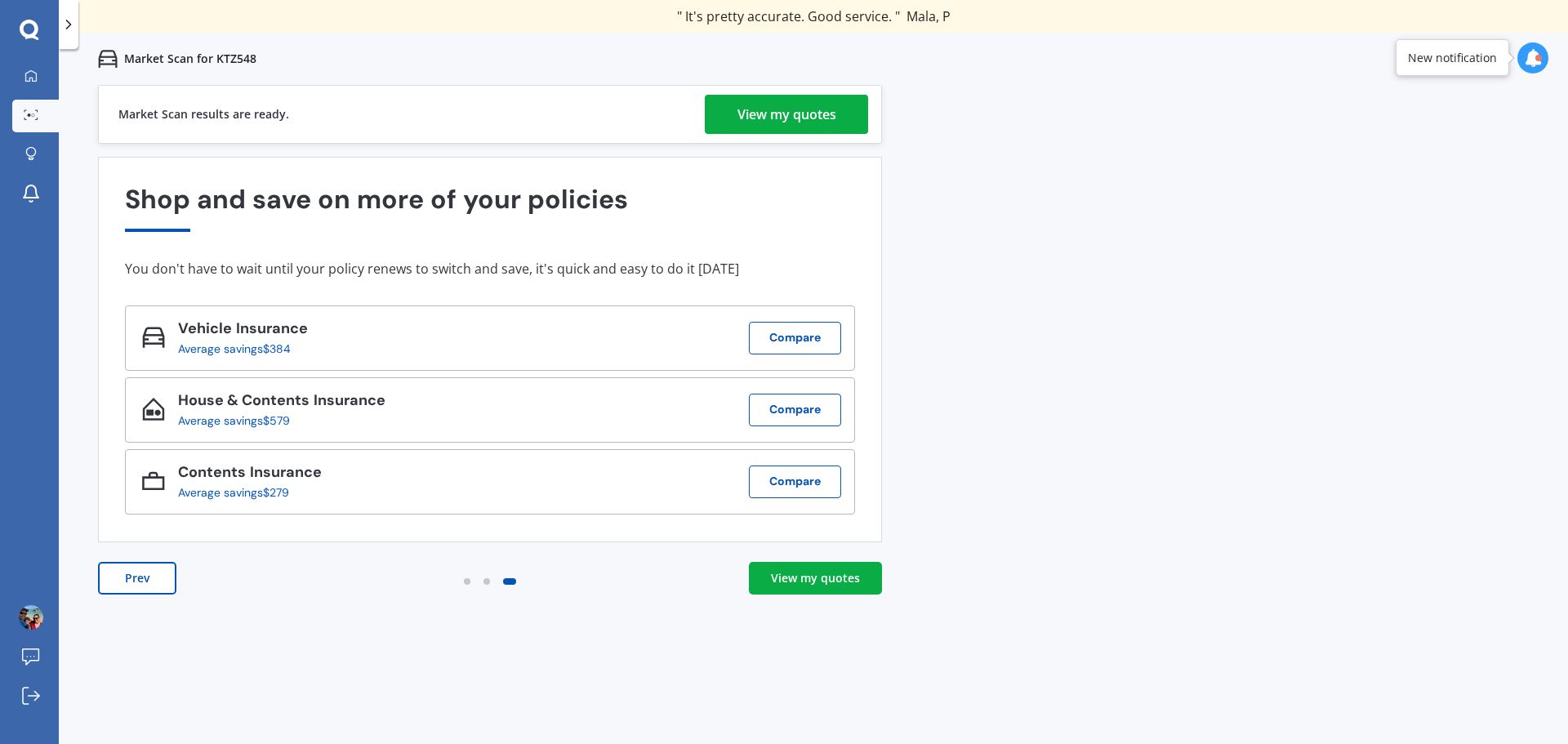
click at [836, 579] on div "View my quotes" at bounding box center [815, 578] width 89 height 16
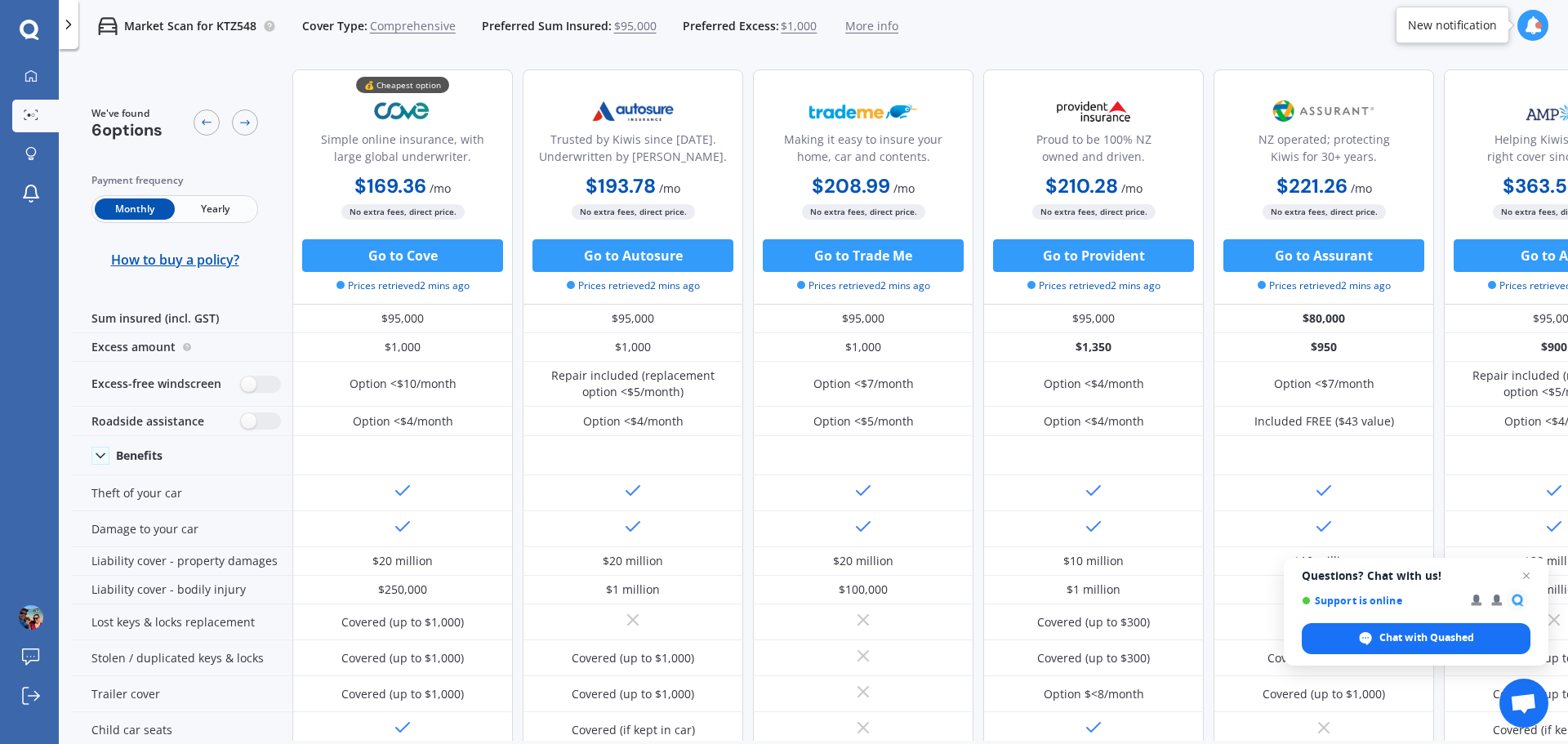
click at [194, 209] on span "Yearly" at bounding box center [214, 209] width 80 height 21
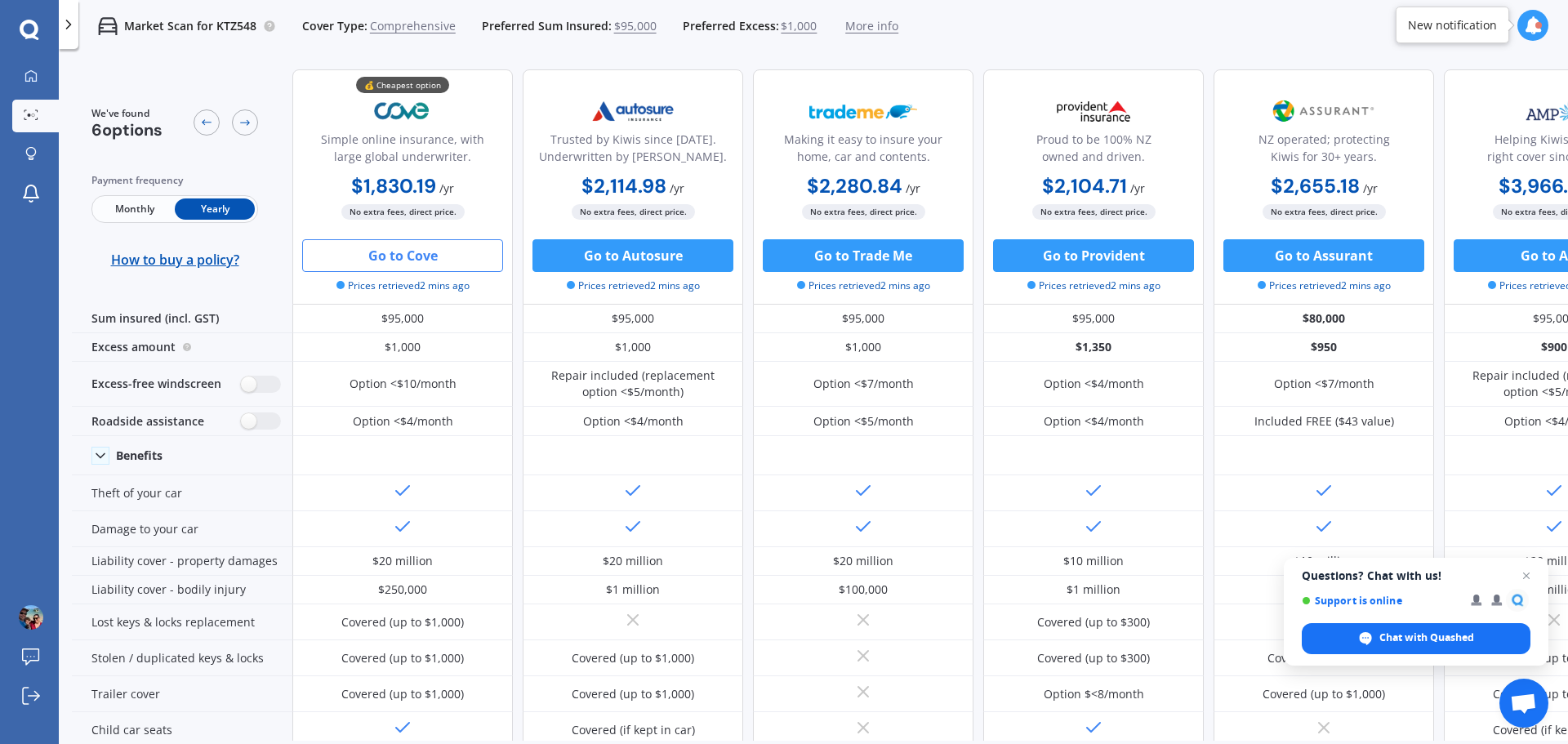
click at [418, 266] on button "Go to Cove" at bounding box center [402, 255] width 201 height 33
